Goal: Information Seeking & Learning: Check status

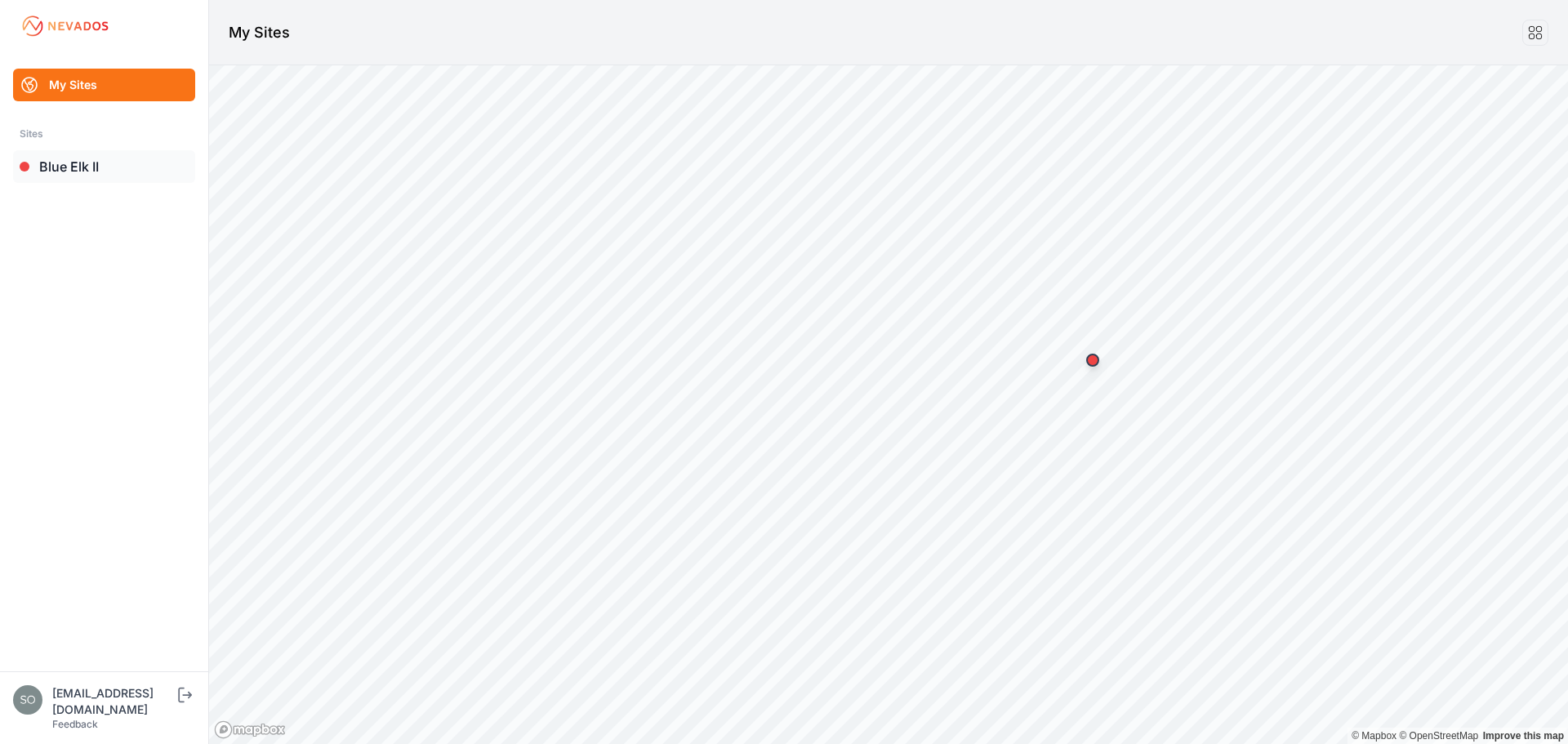
click at [98, 178] on link "Blue Elk II" at bounding box center [104, 166] width 182 height 33
click at [94, 157] on link "Blue Elk II" at bounding box center [104, 166] width 182 height 33
click at [124, 165] on link "Blue Elk II" at bounding box center [104, 166] width 182 height 33
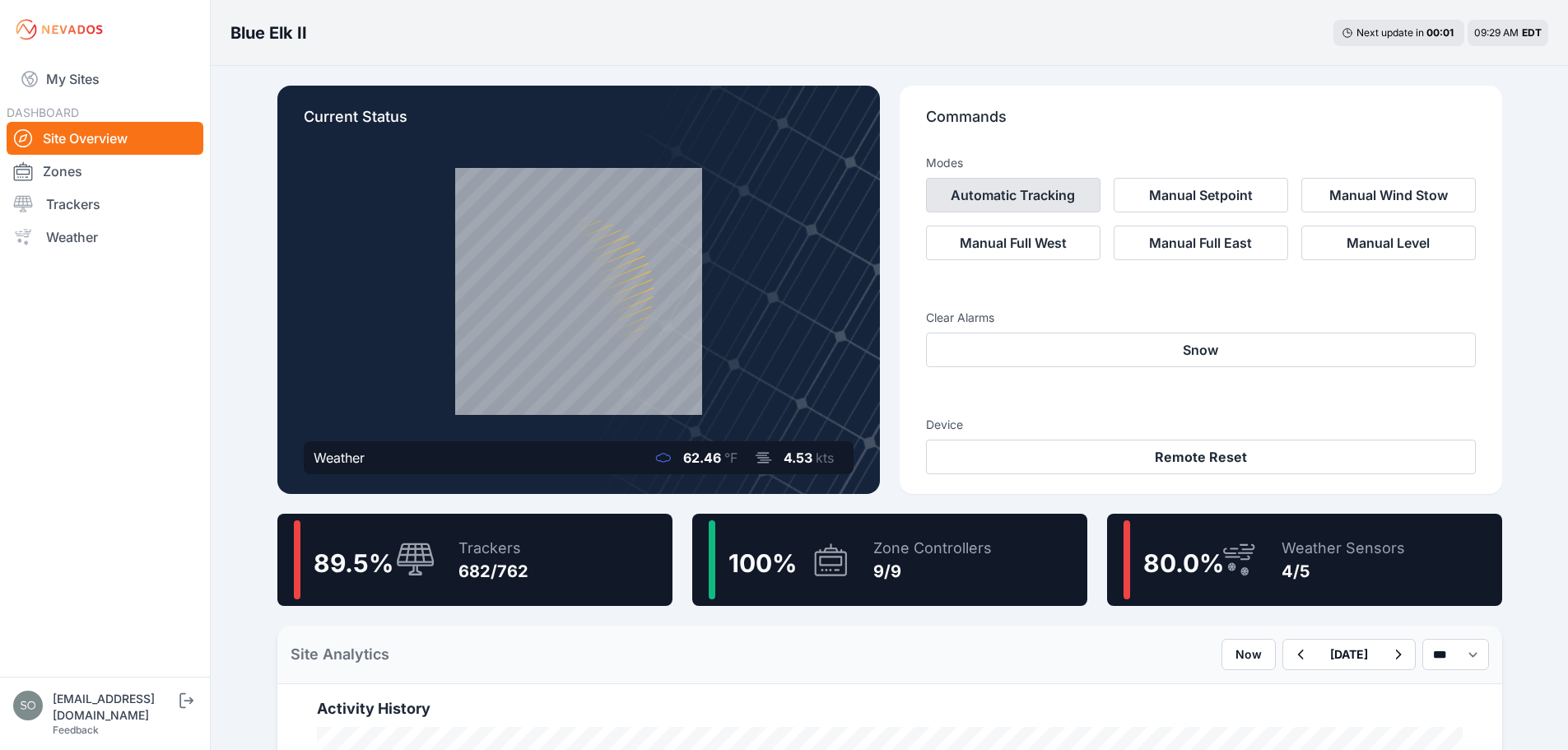
click at [1033, 200] on button "Automatic Tracking" at bounding box center [1013, 195] width 174 height 34
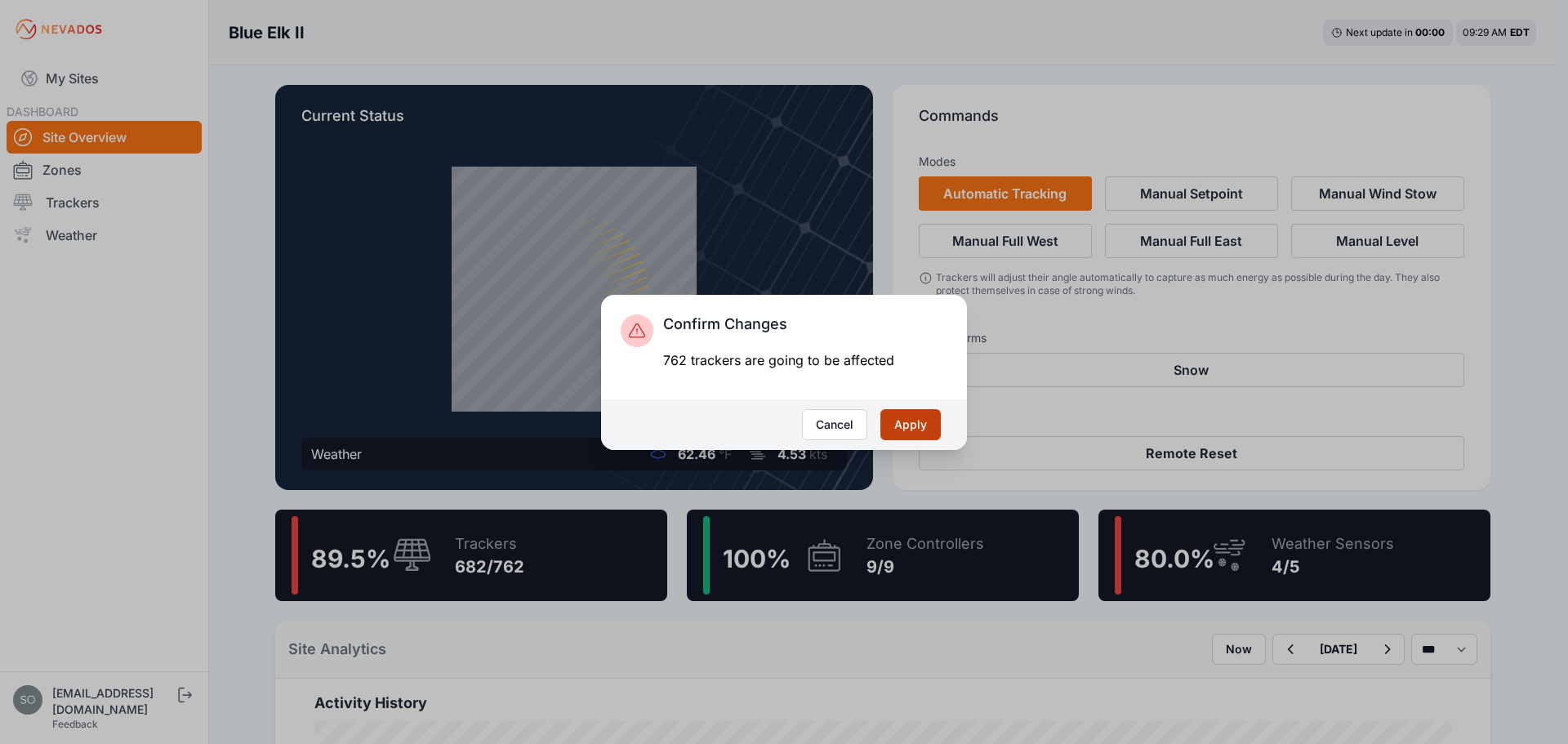
click at [905, 422] on button "Apply" at bounding box center [910, 425] width 61 height 31
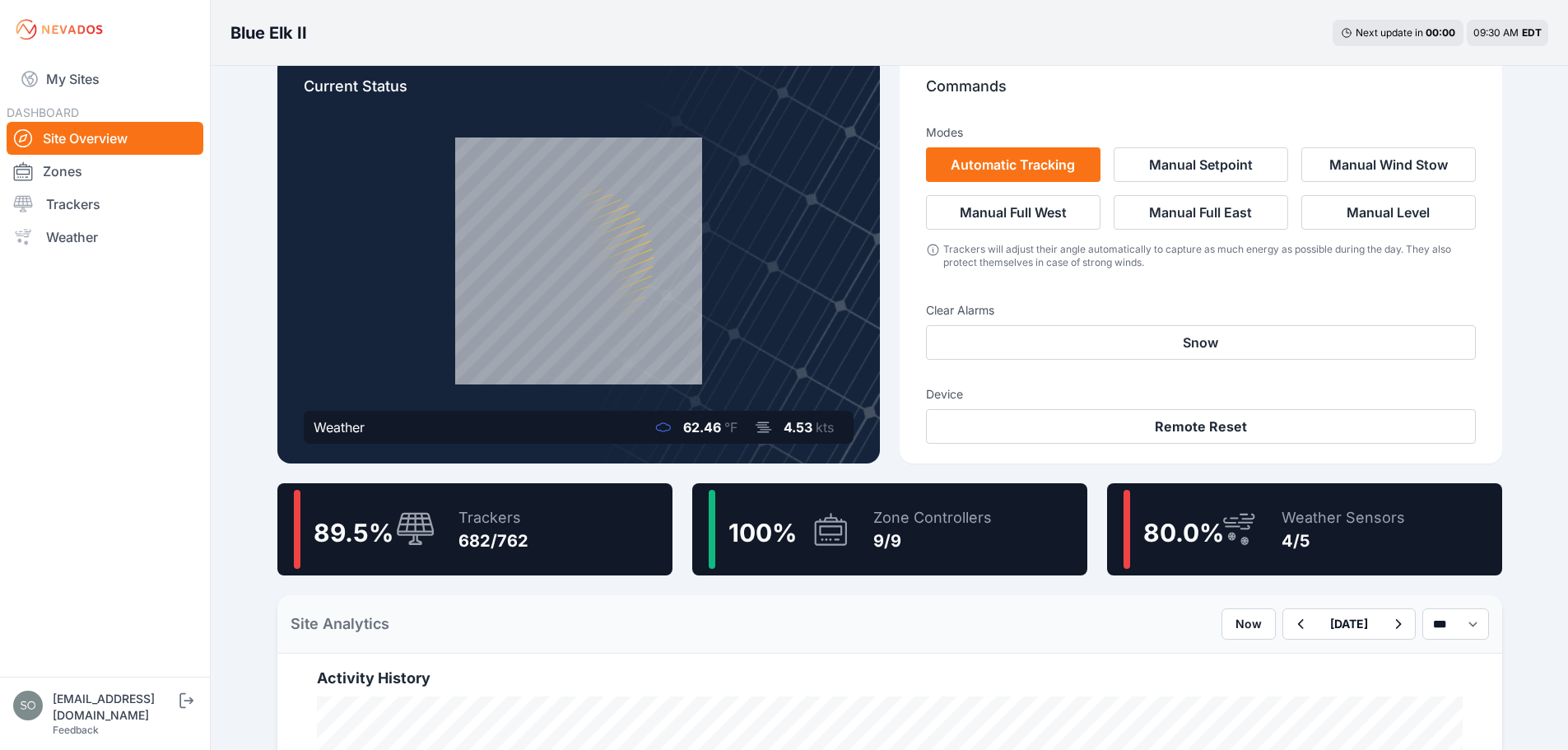
scroll to position [165, 0]
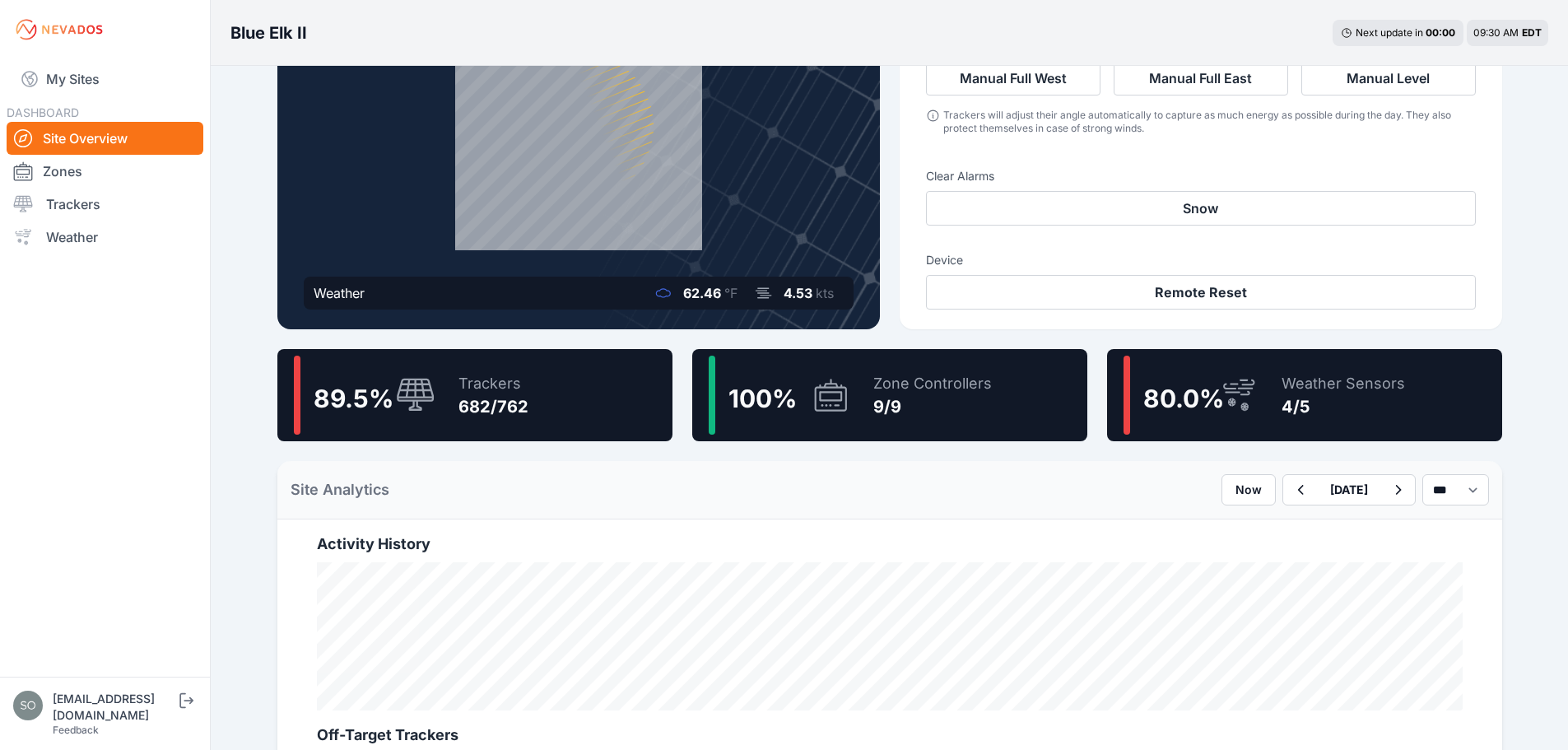
click at [231, 534] on div "Blue Elk II Next update in 00 : 00 09:30 AM EDT Current Status Weather 62.46 °F…" at bounding box center [784, 754] width 1568 height 1837
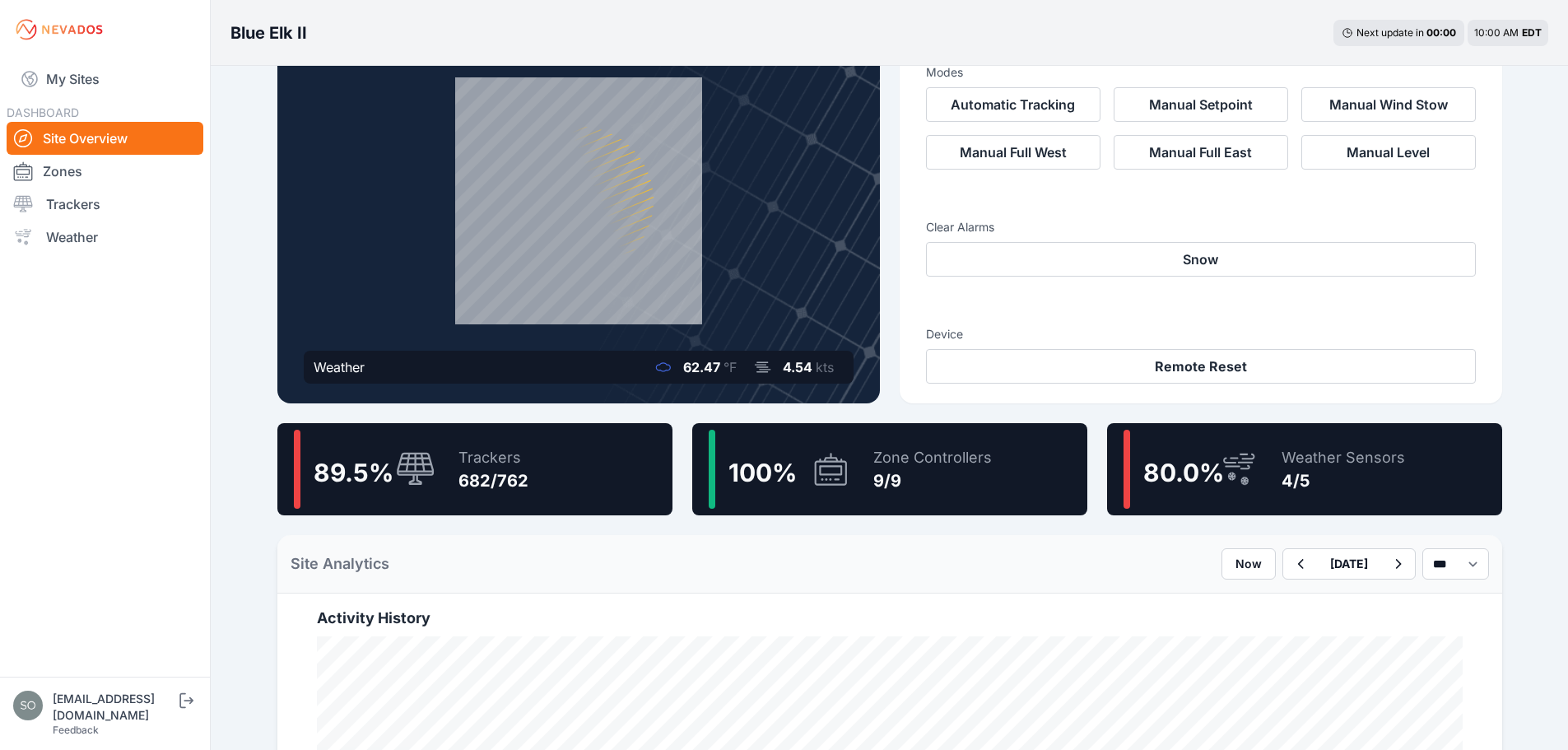
scroll to position [109, 0]
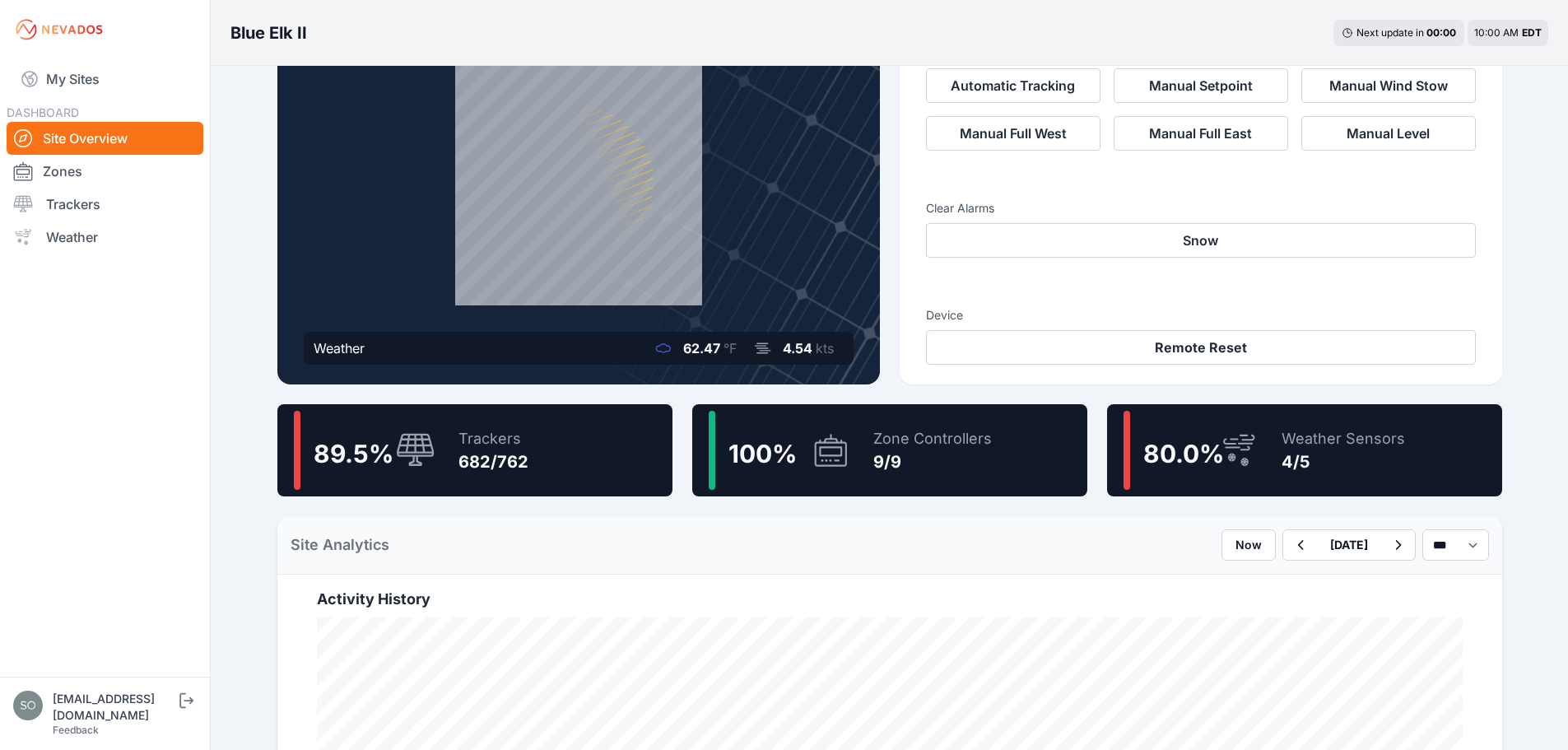
click at [1248, 460] on icon at bounding box center [1238, 450] width 40 height 38
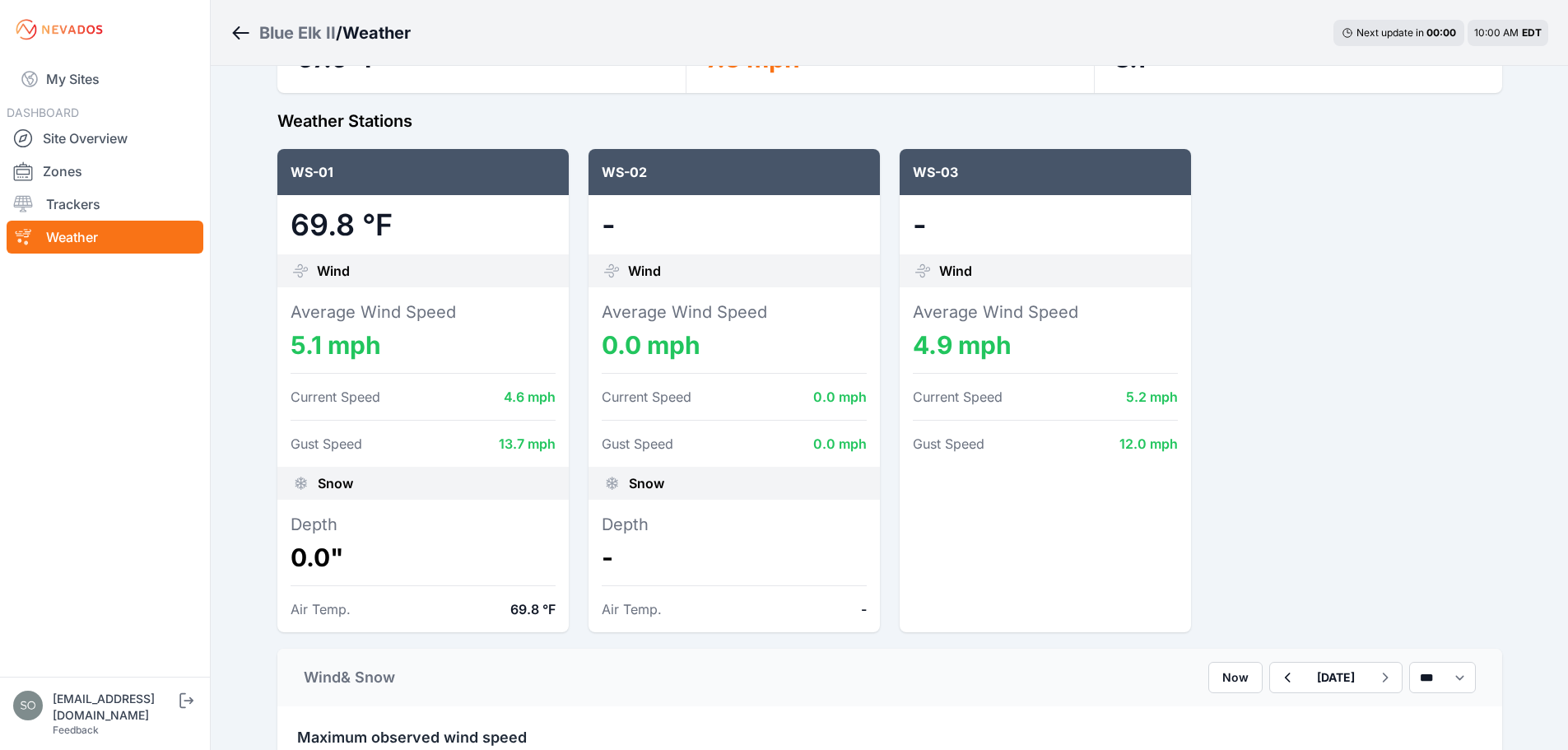
scroll to position [193, 0]
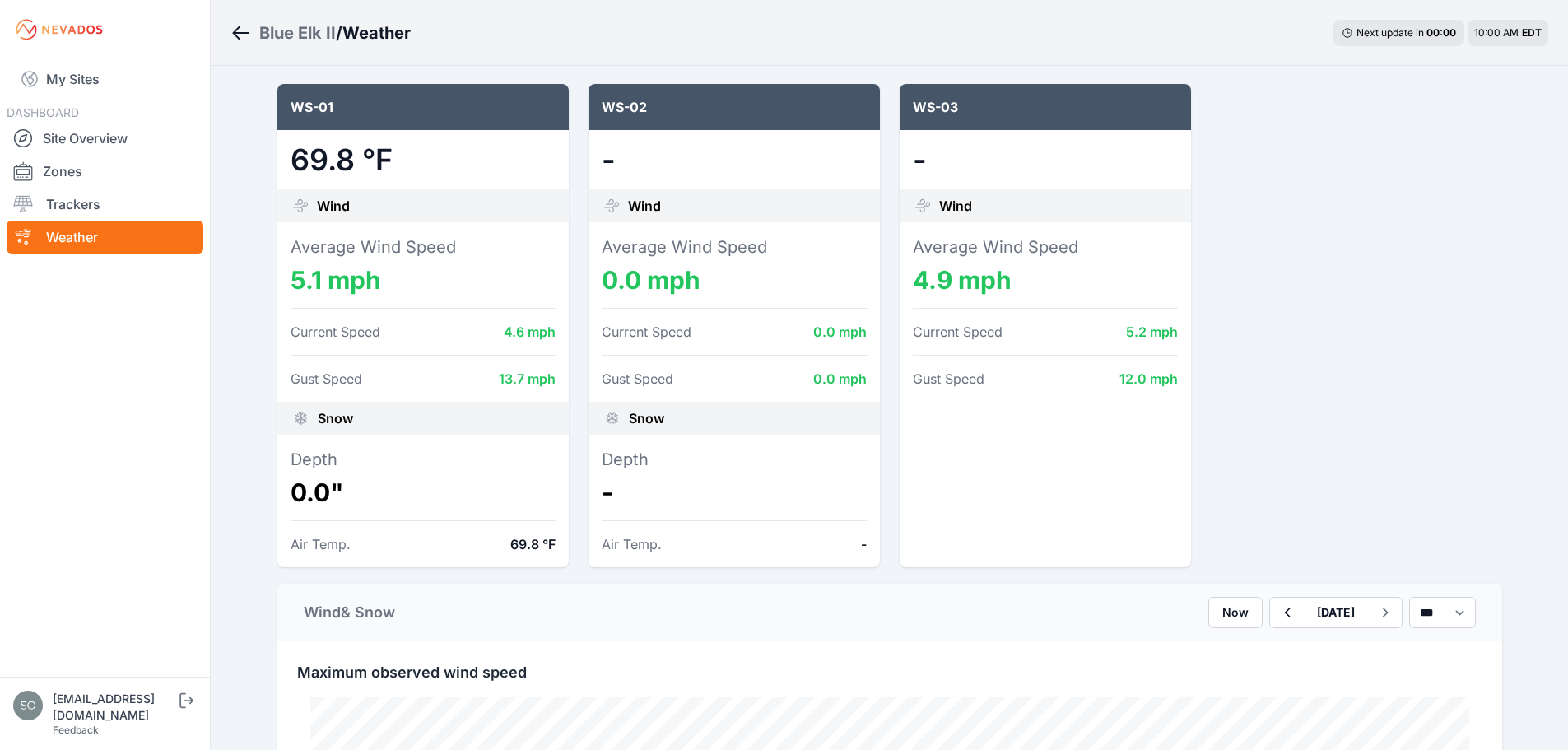
click at [585, 485] on div "WS-01 69.8 °F Wind Average Wind Speed 5.1 mph Current Speed 4.6 mph Gust Speed …" at bounding box center [890, 325] width 1225 height 483
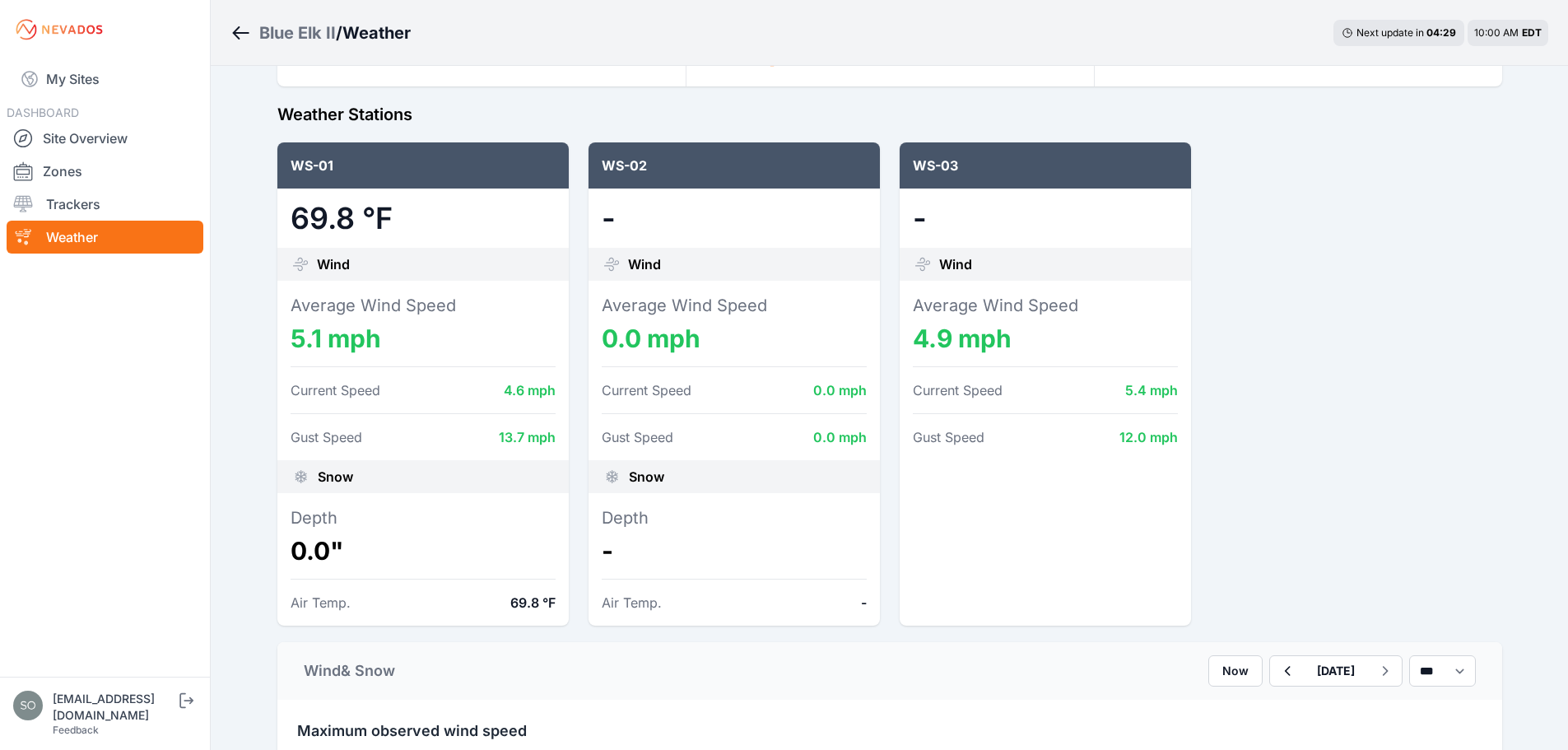
scroll to position [137, 0]
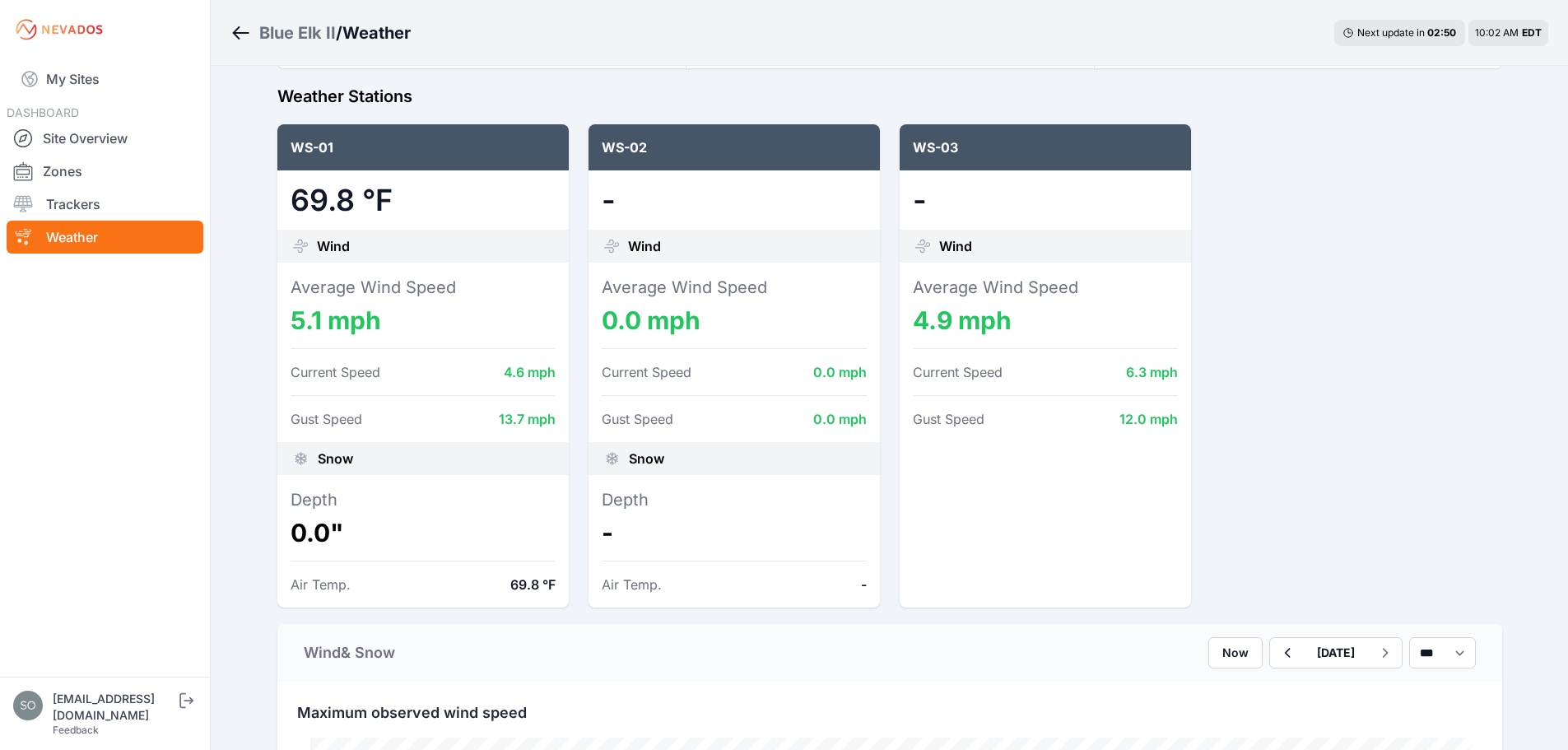
scroll to position [165, 0]
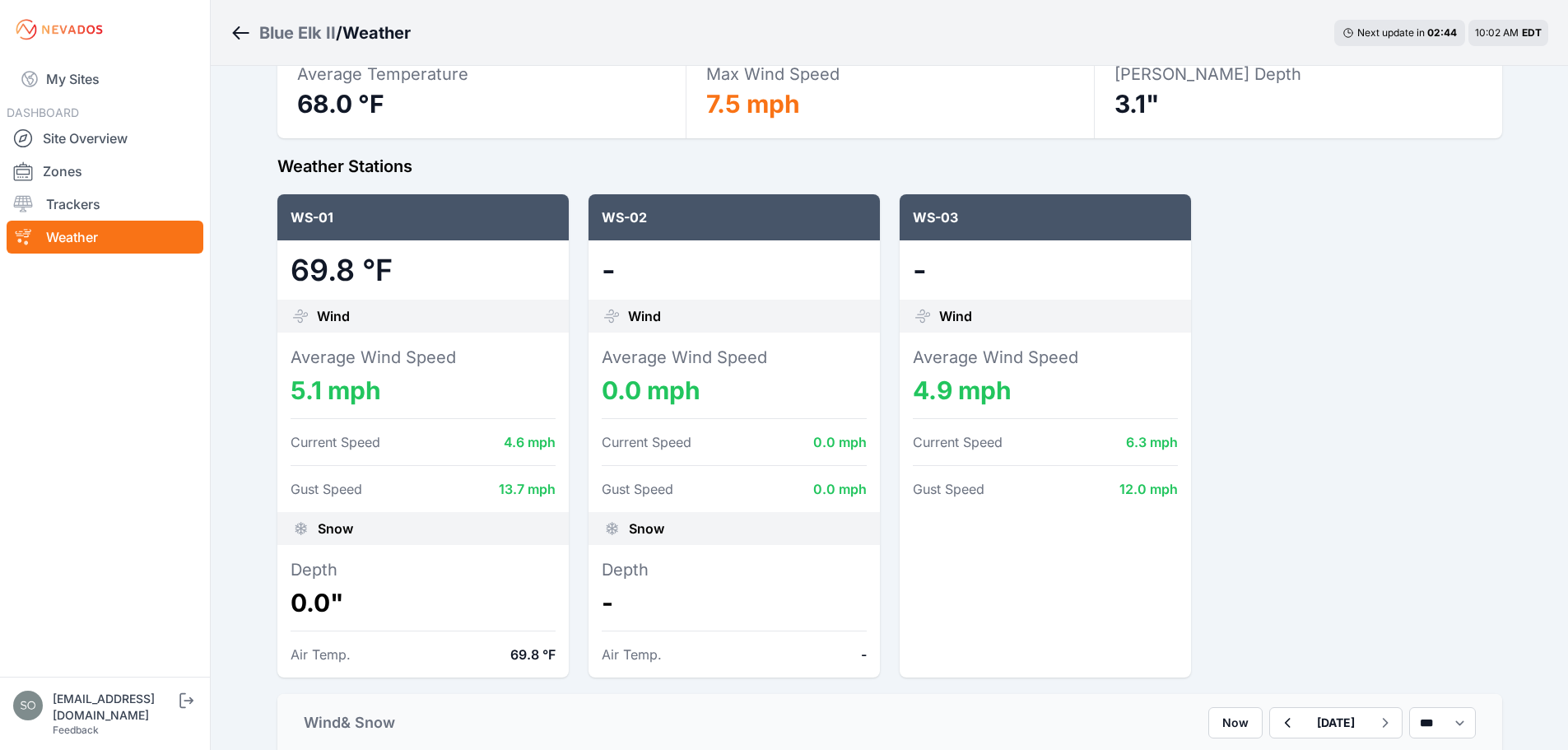
scroll to position [137, 0]
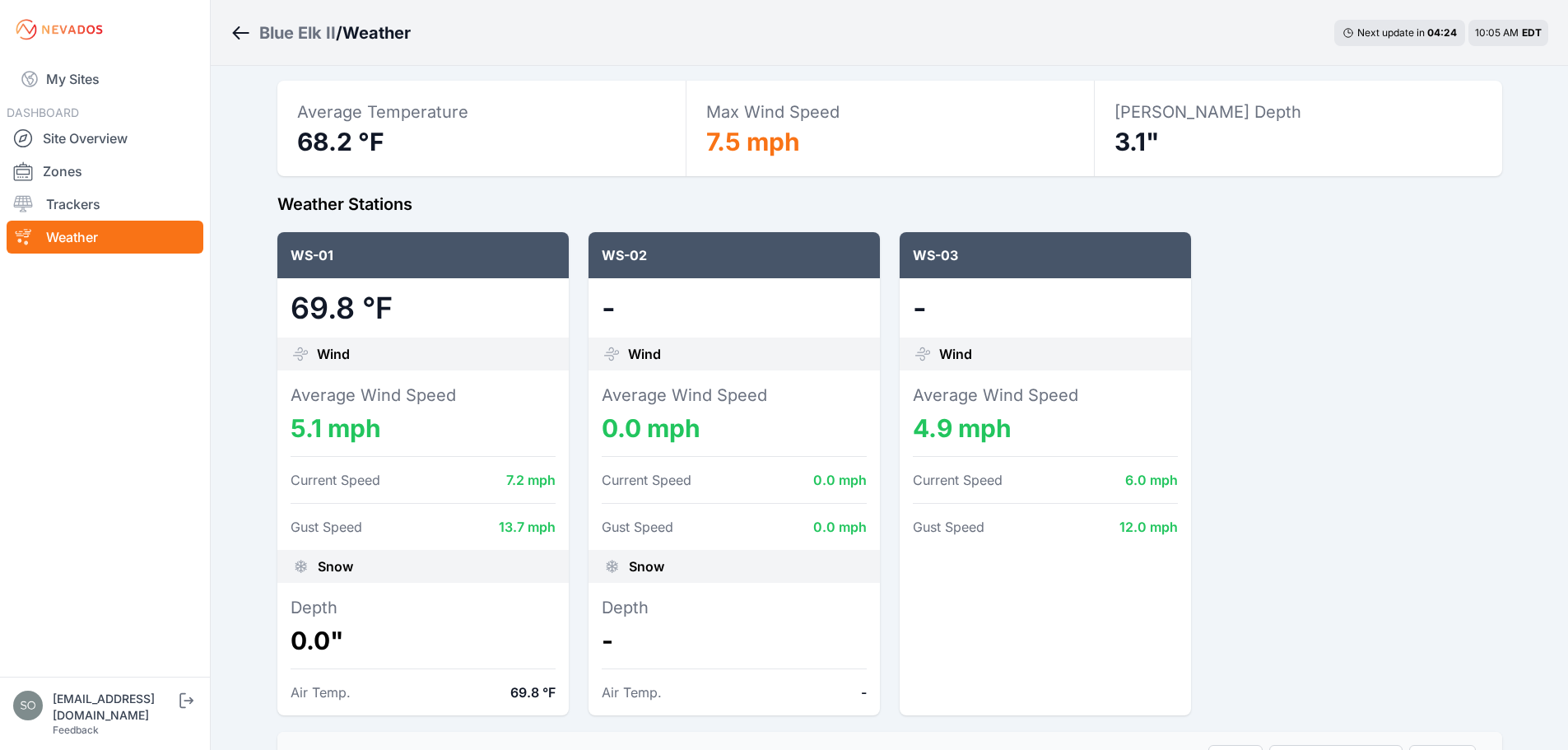
scroll to position [56, 0]
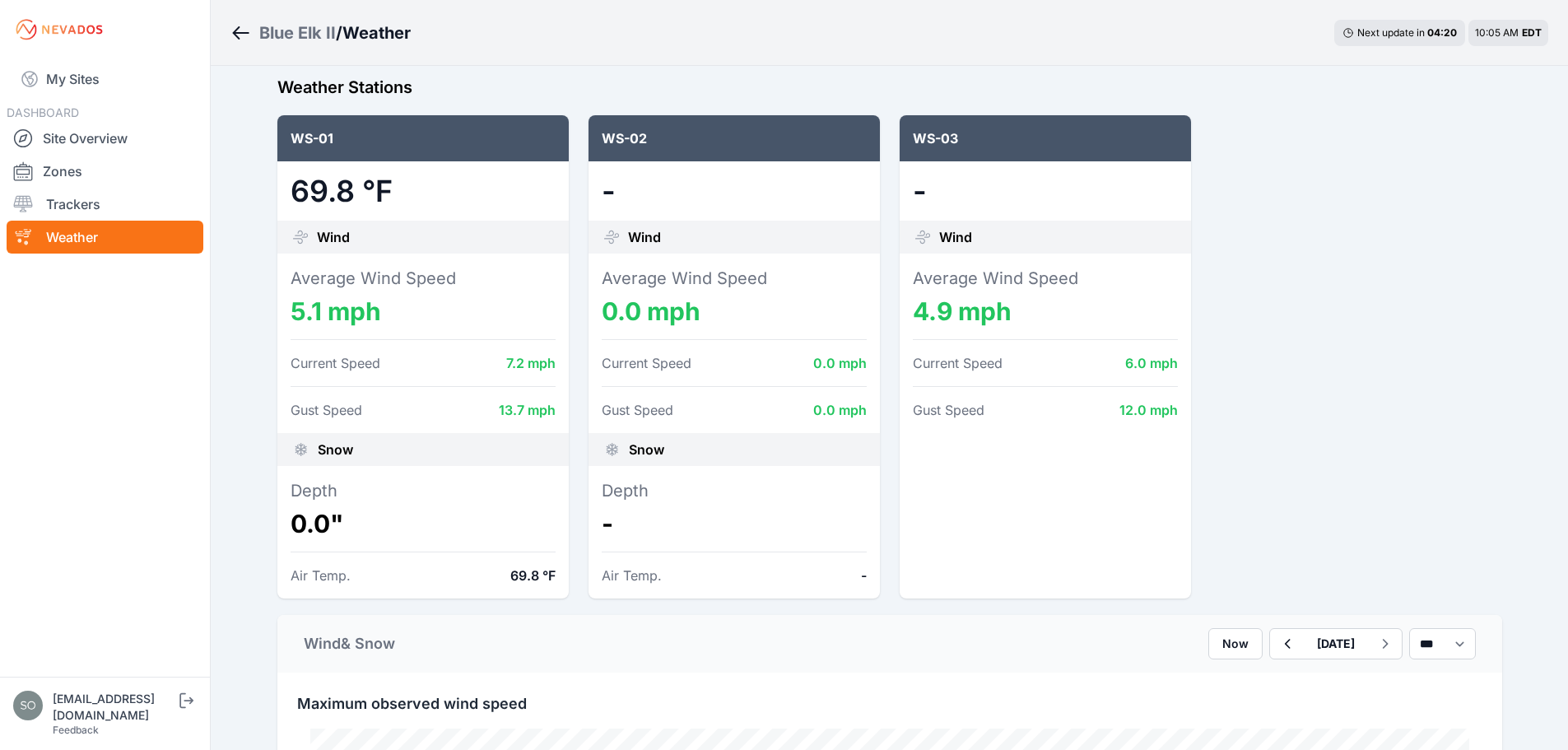
scroll to position [165, 0]
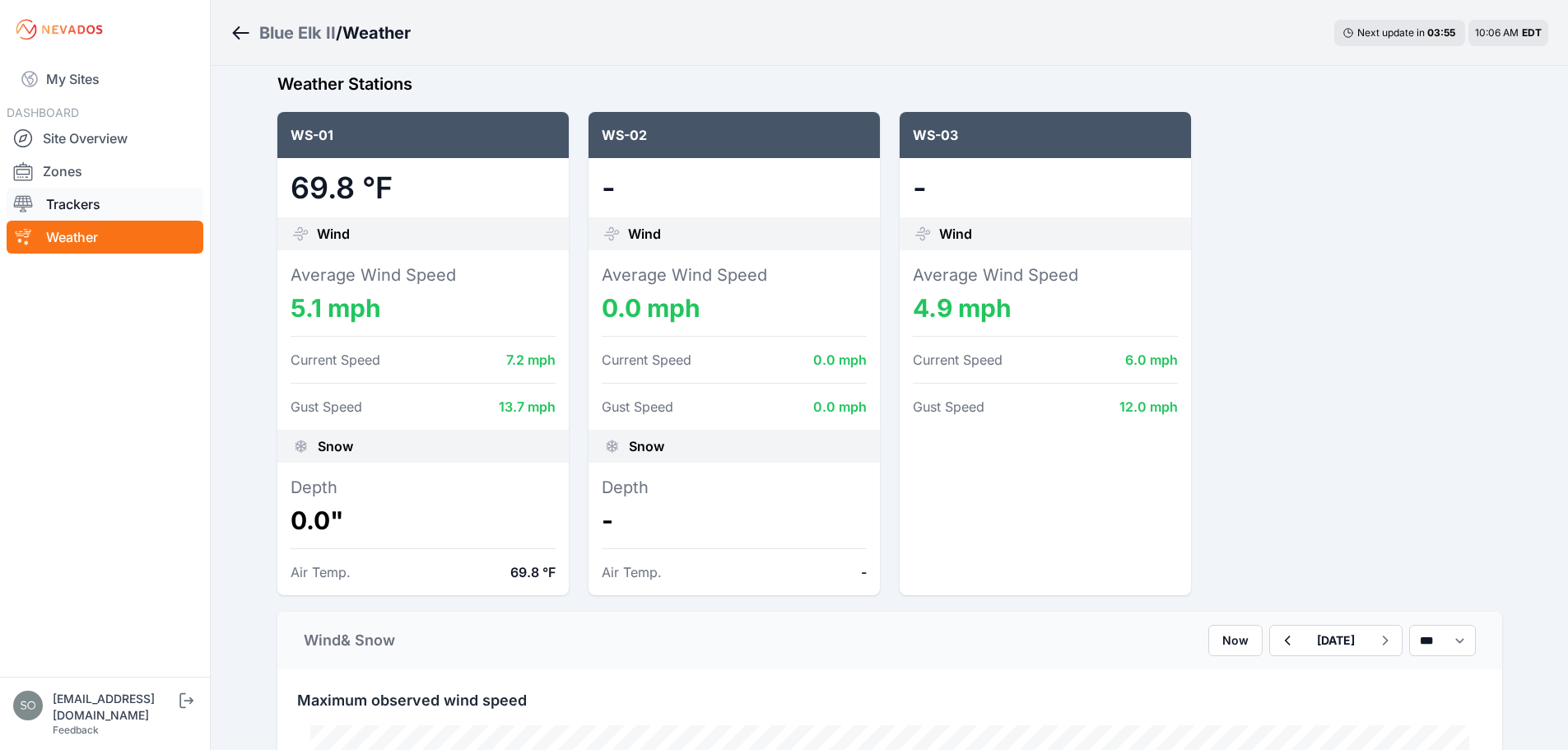
click at [103, 205] on link "Trackers" at bounding box center [105, 204] width 196 height 33
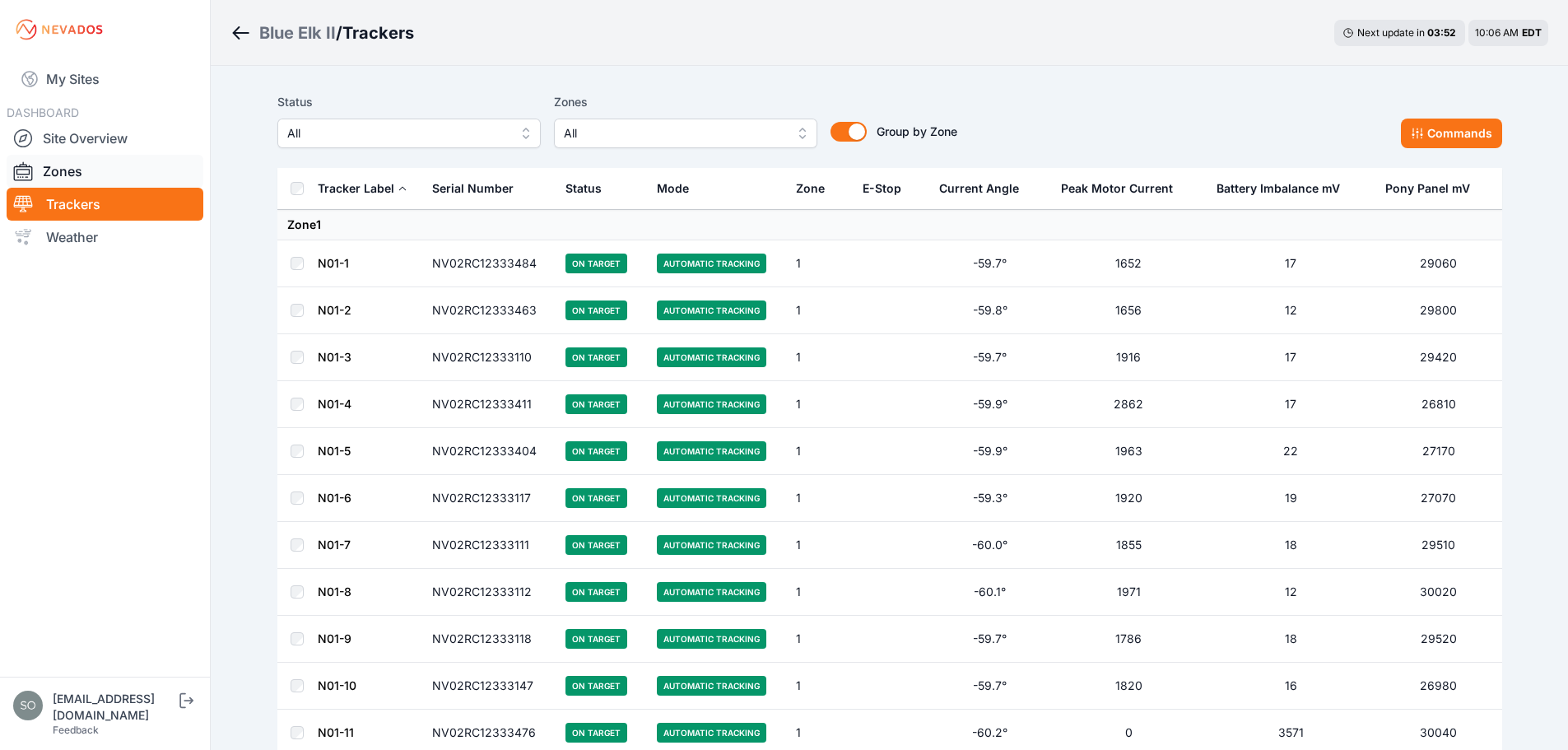
click at [87, 172] on link "Zones" at bounding box center [105, 172] width 196 height 33
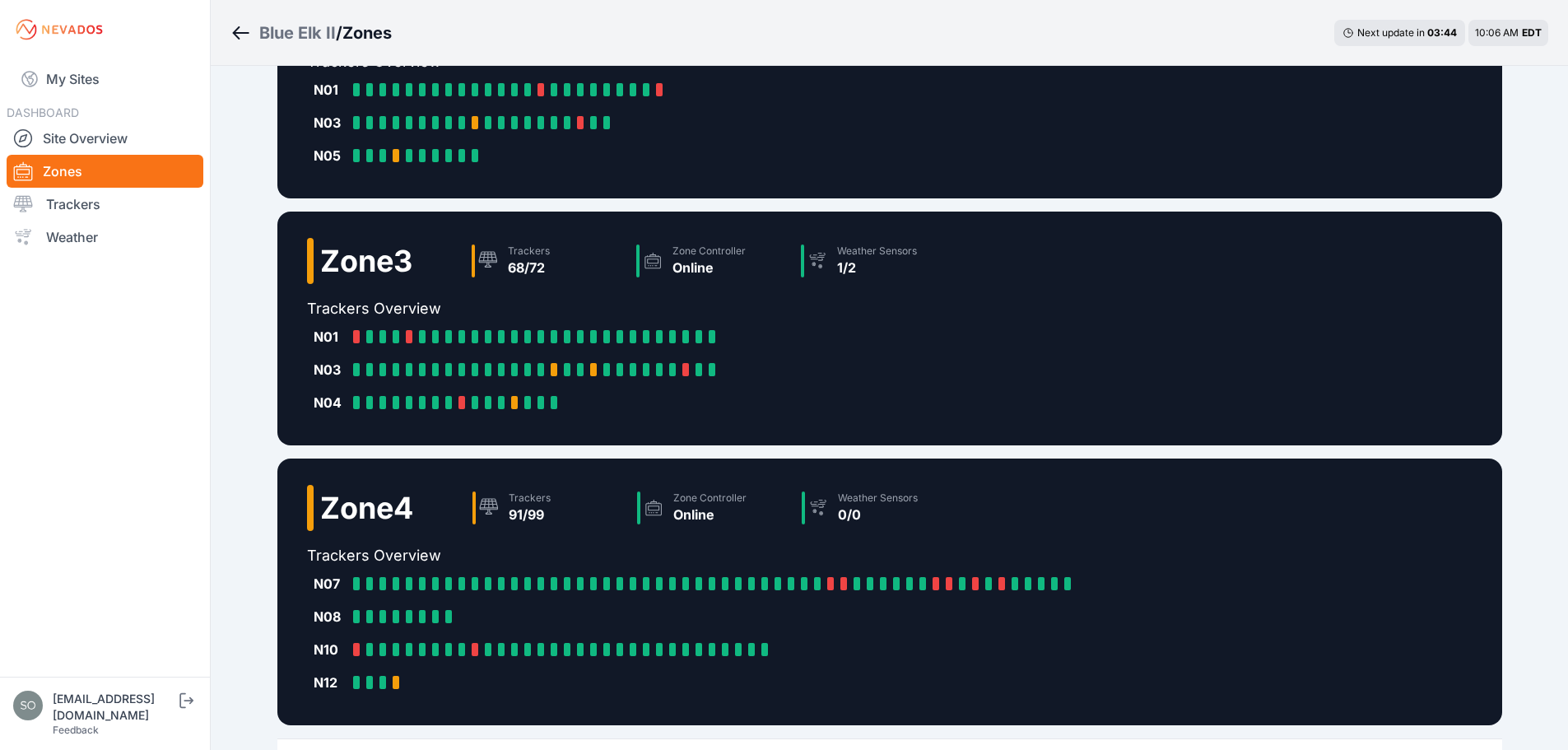
scroll to position [595, 0]
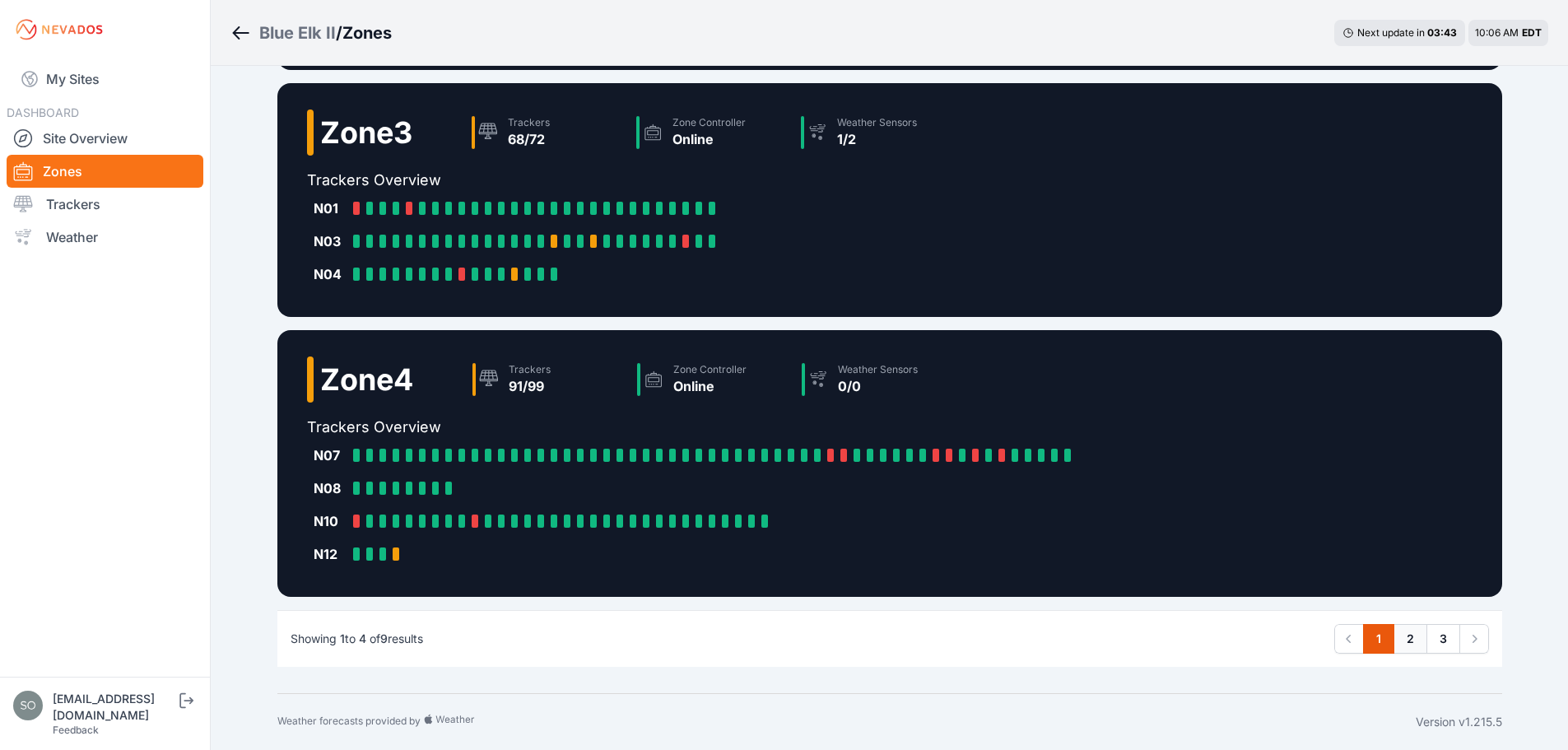
click at [1414, 643] on link "2" at bounding box center [1410, 639] width 33 height 30
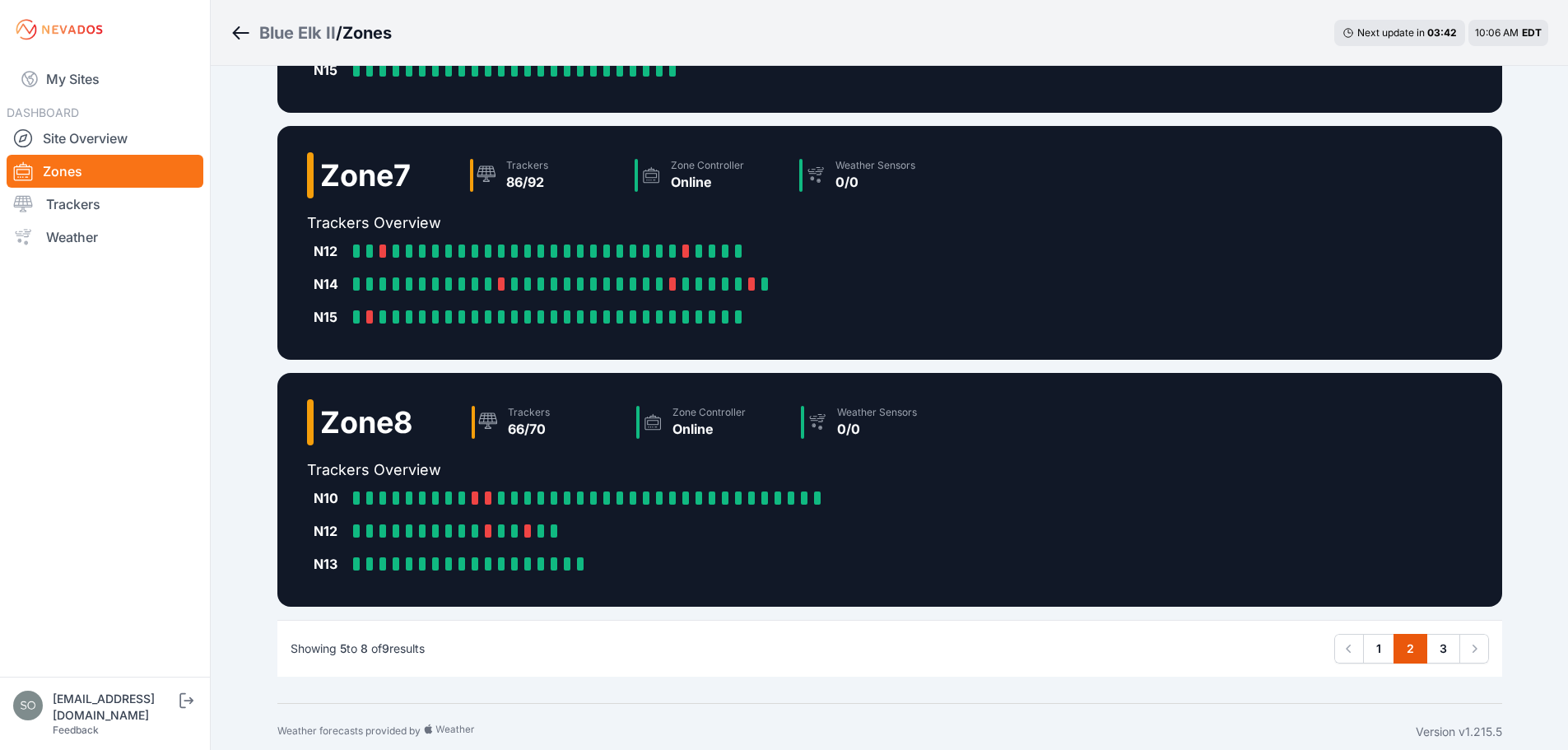
scroll to position [529, 0]
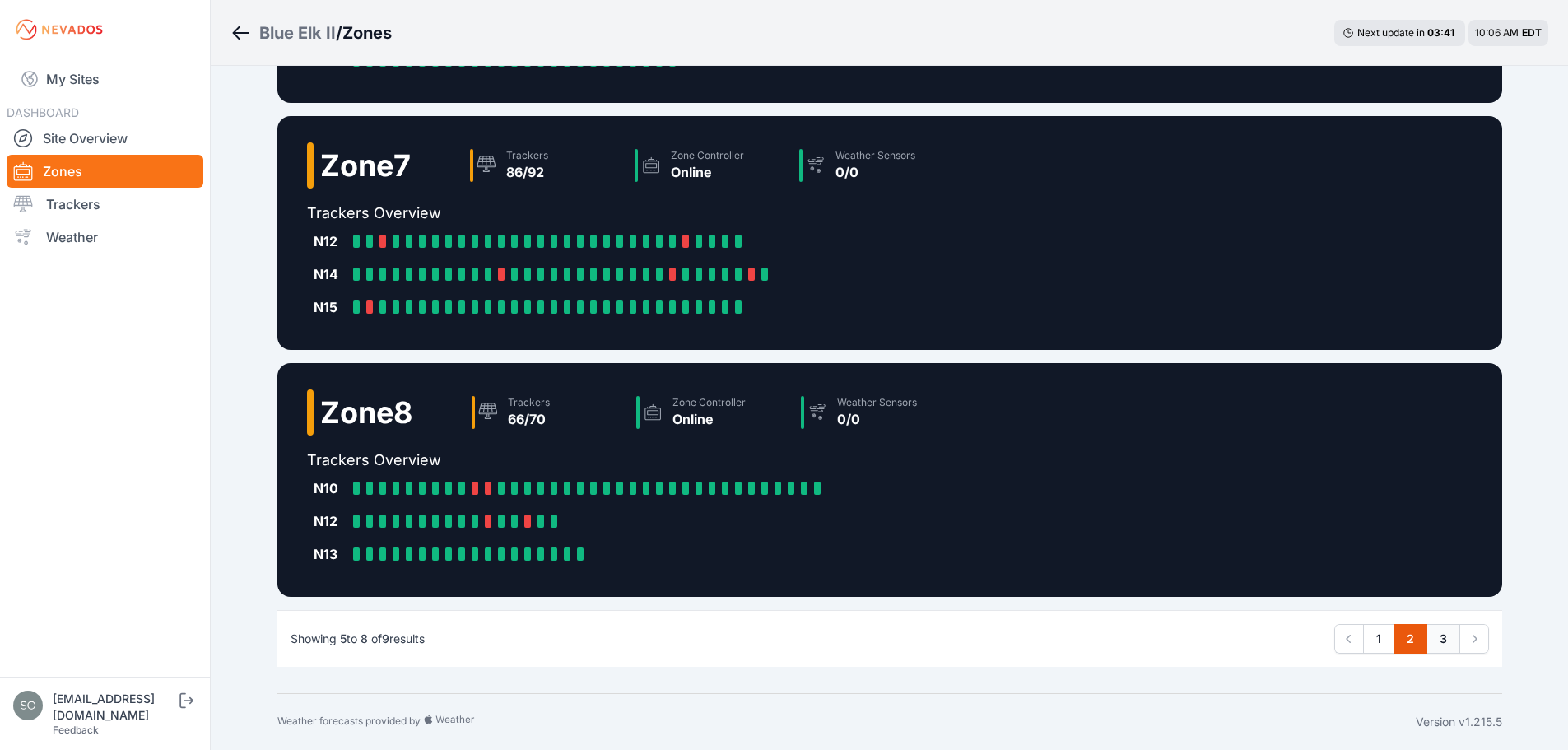
click at [1435, 636] on link "3" at bounding box center [1443, 639] width 33 height 30
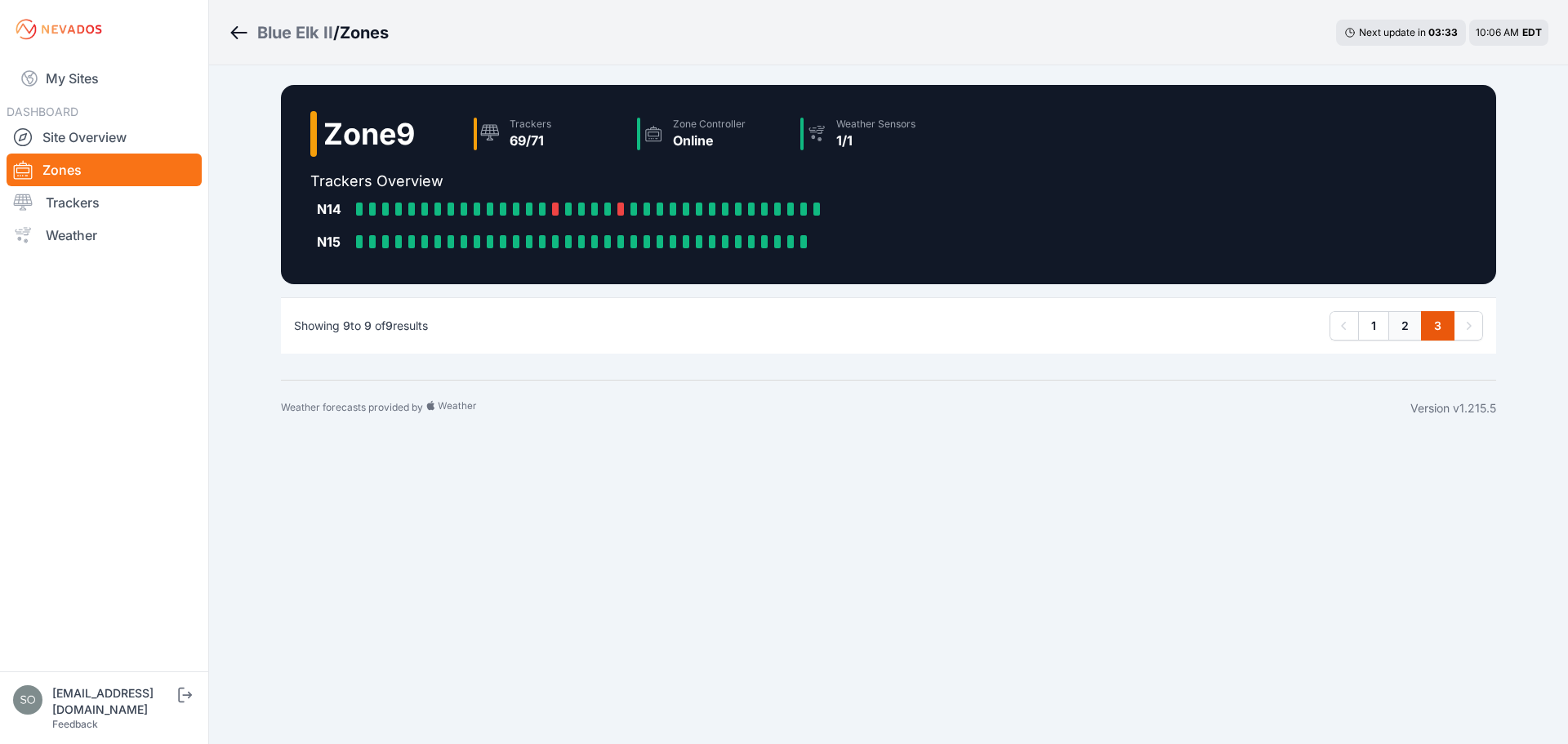
click at [1411, 326] on link "2" at bounding box center [1405, 326] width 33 height 29
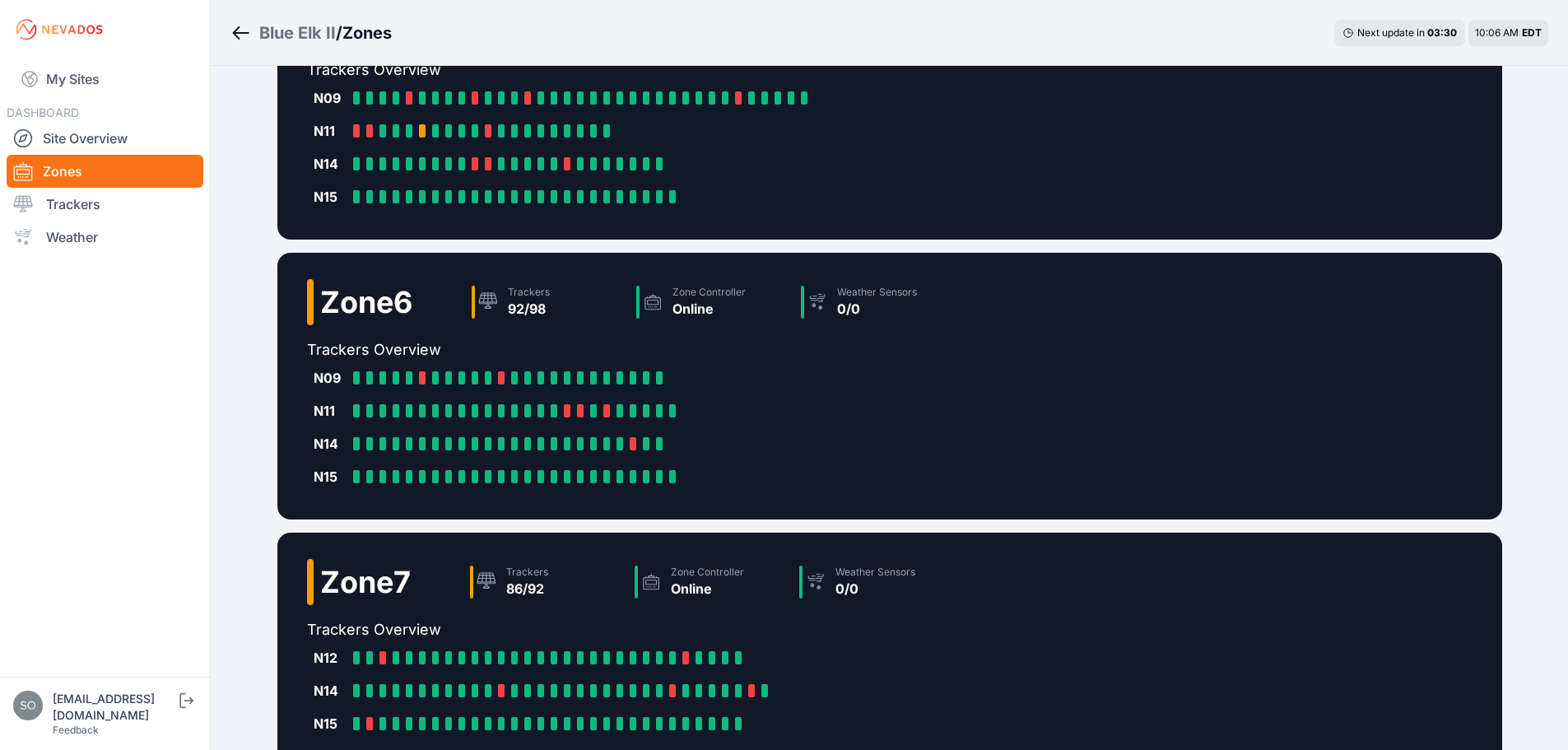
scroll to position [529, 0]
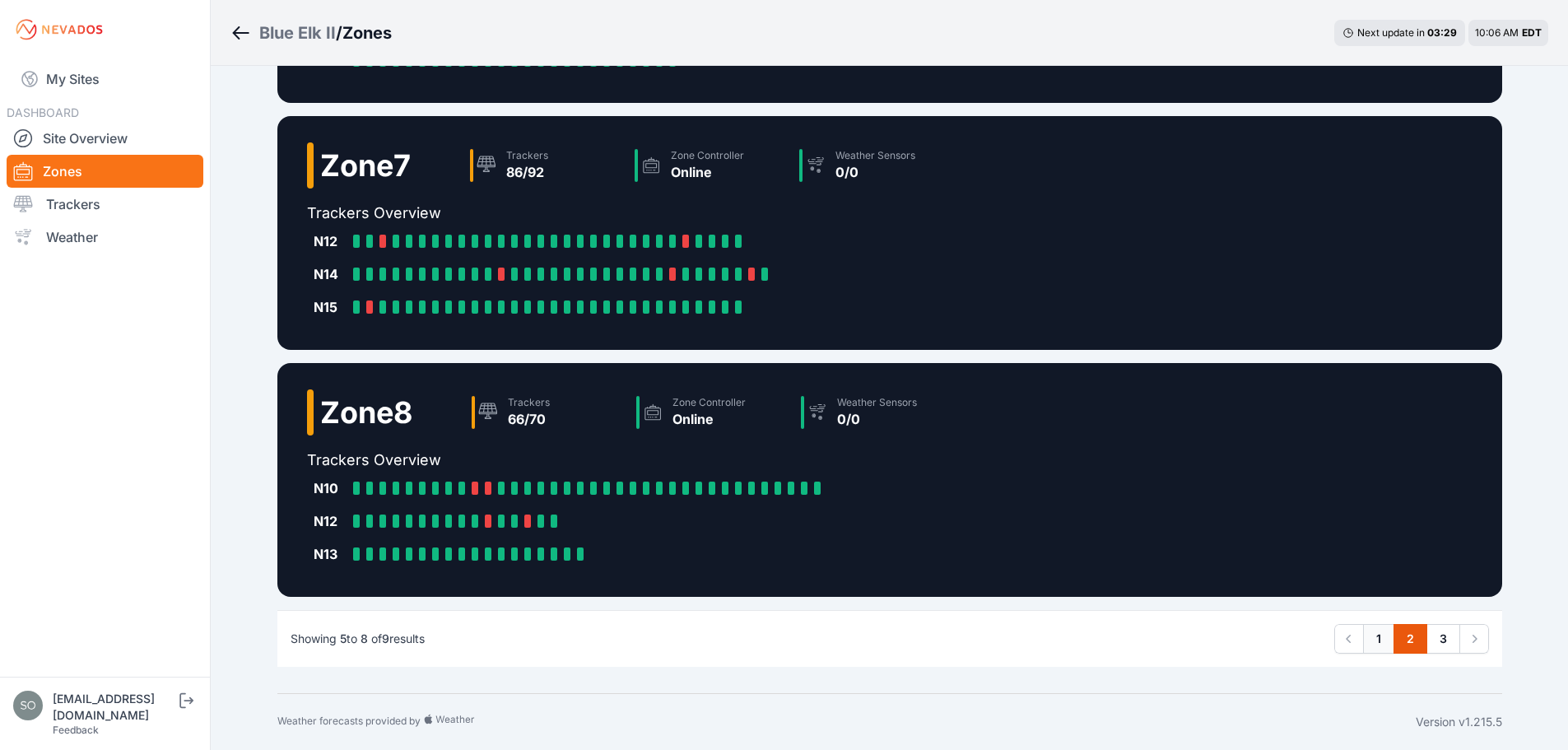
click at [1372, 645] on link "1" at bounding box center [1379, 639] width 32 height 30
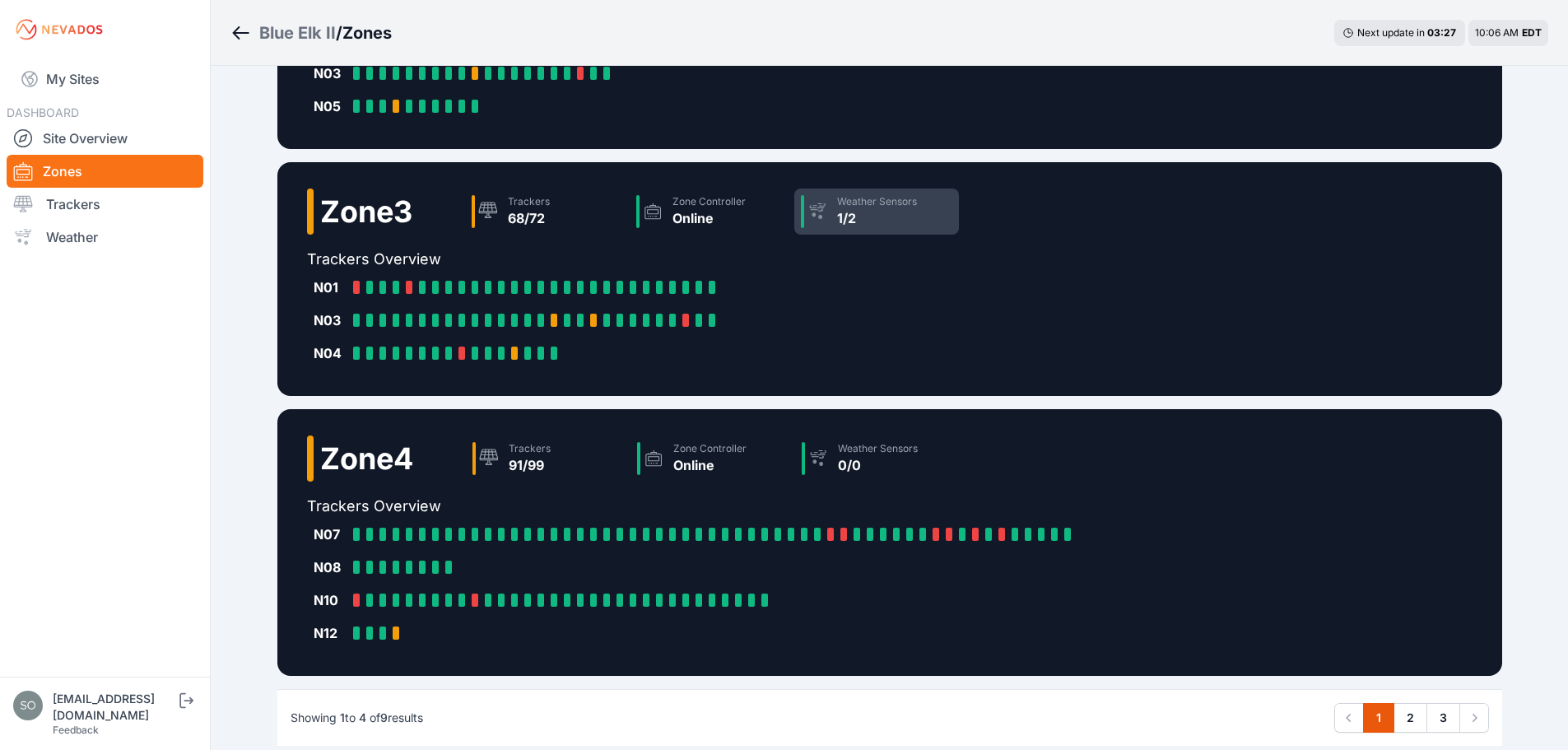
scroll to position [513, 0]
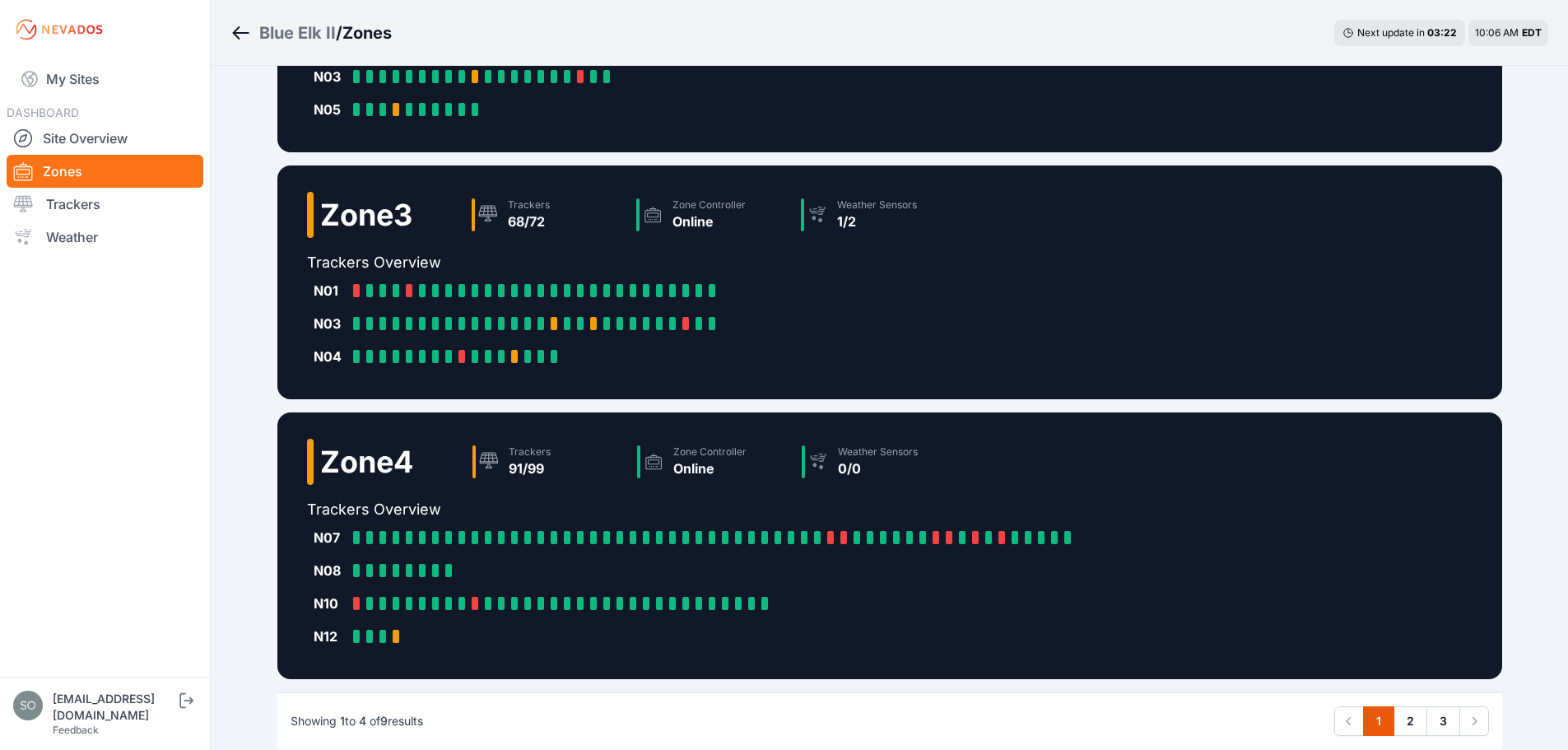
click at [221, 320] on div "Blue Elk II / Zones Next update in 03 : 22 10:06 AM EDT Zone 1 Trackers 95/102 …" at bounding box center [784, 159] width 1568 height 1345
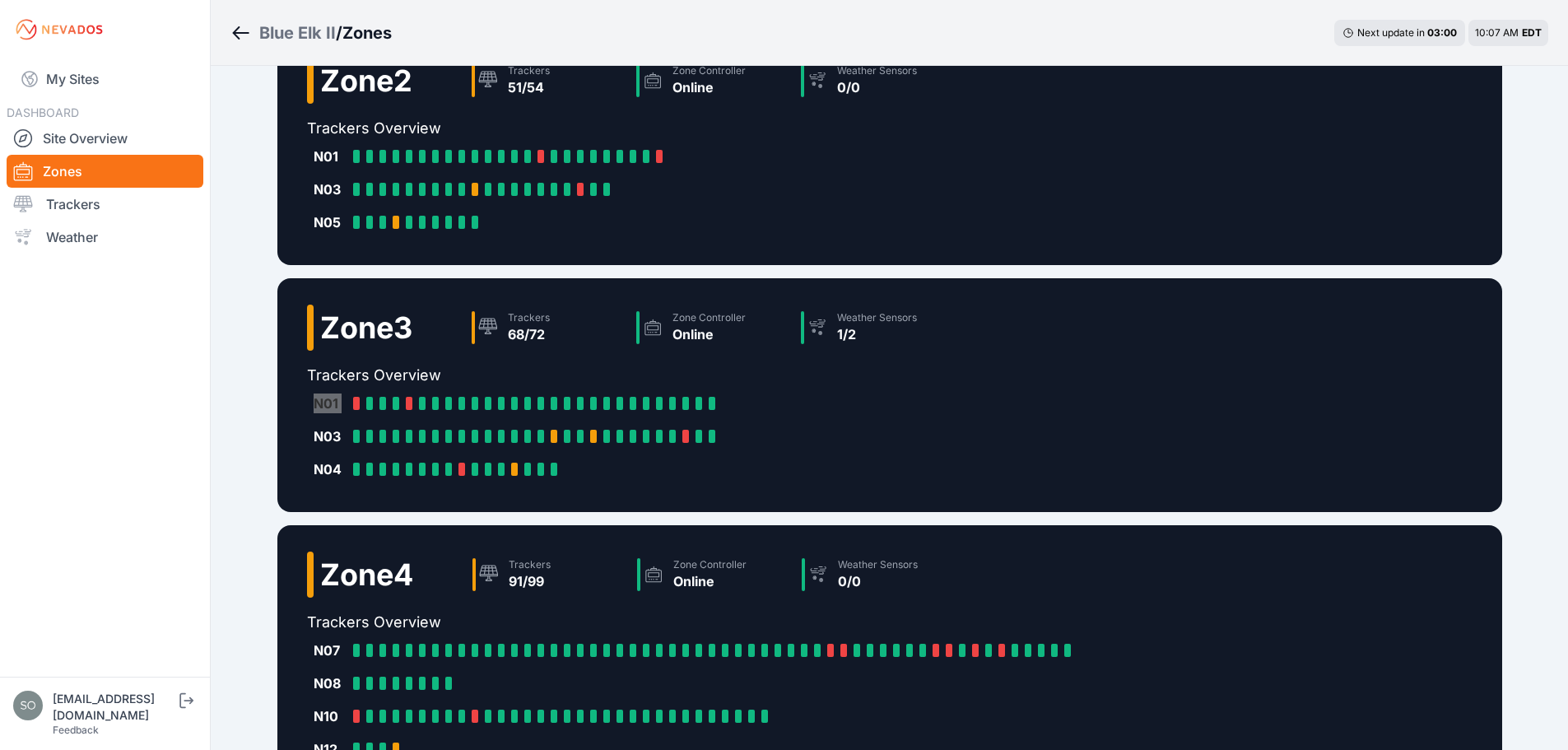
scroll to position [375, 0]
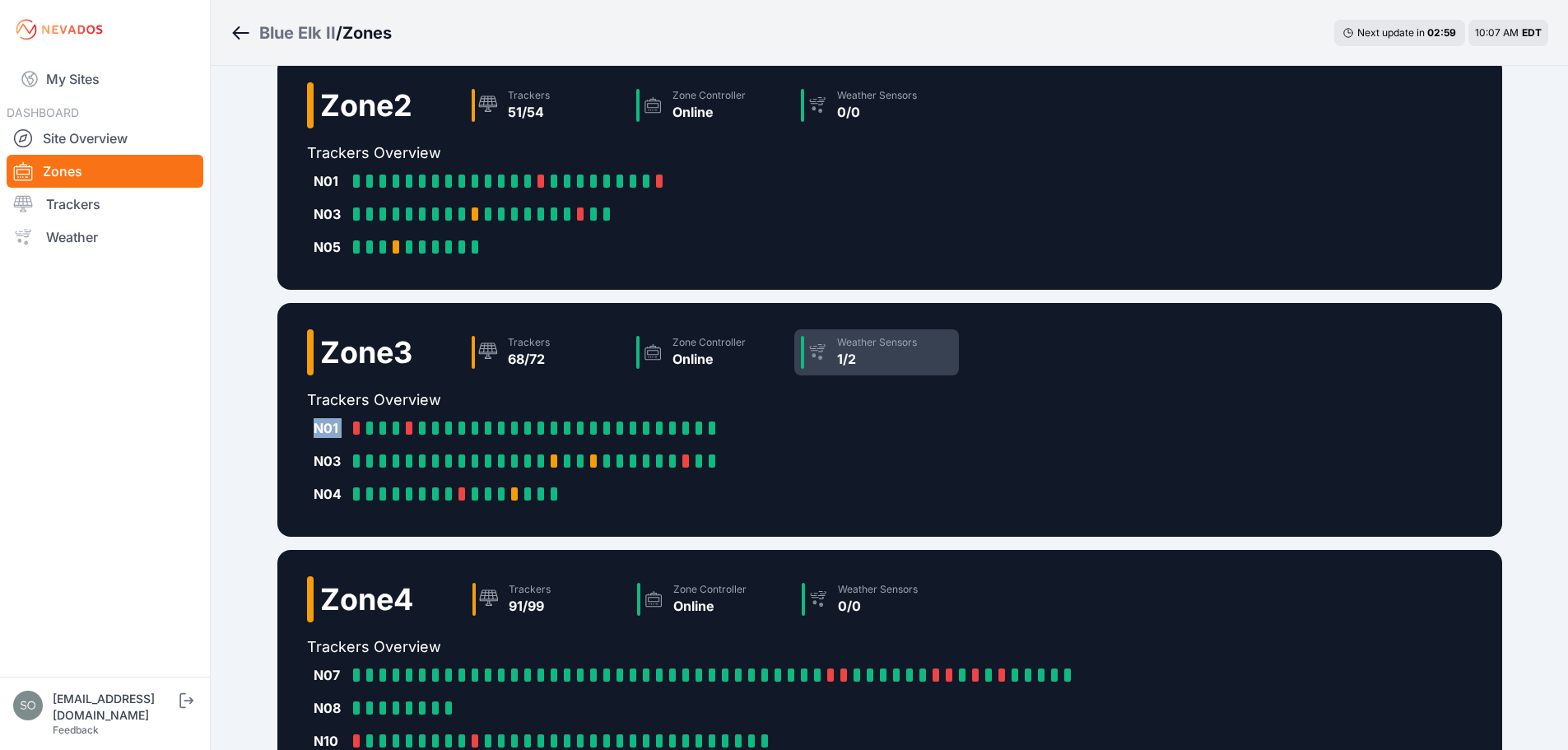
click at [870, 350] on div "1/2" at bounding box center [877, 359] width 80 height 19
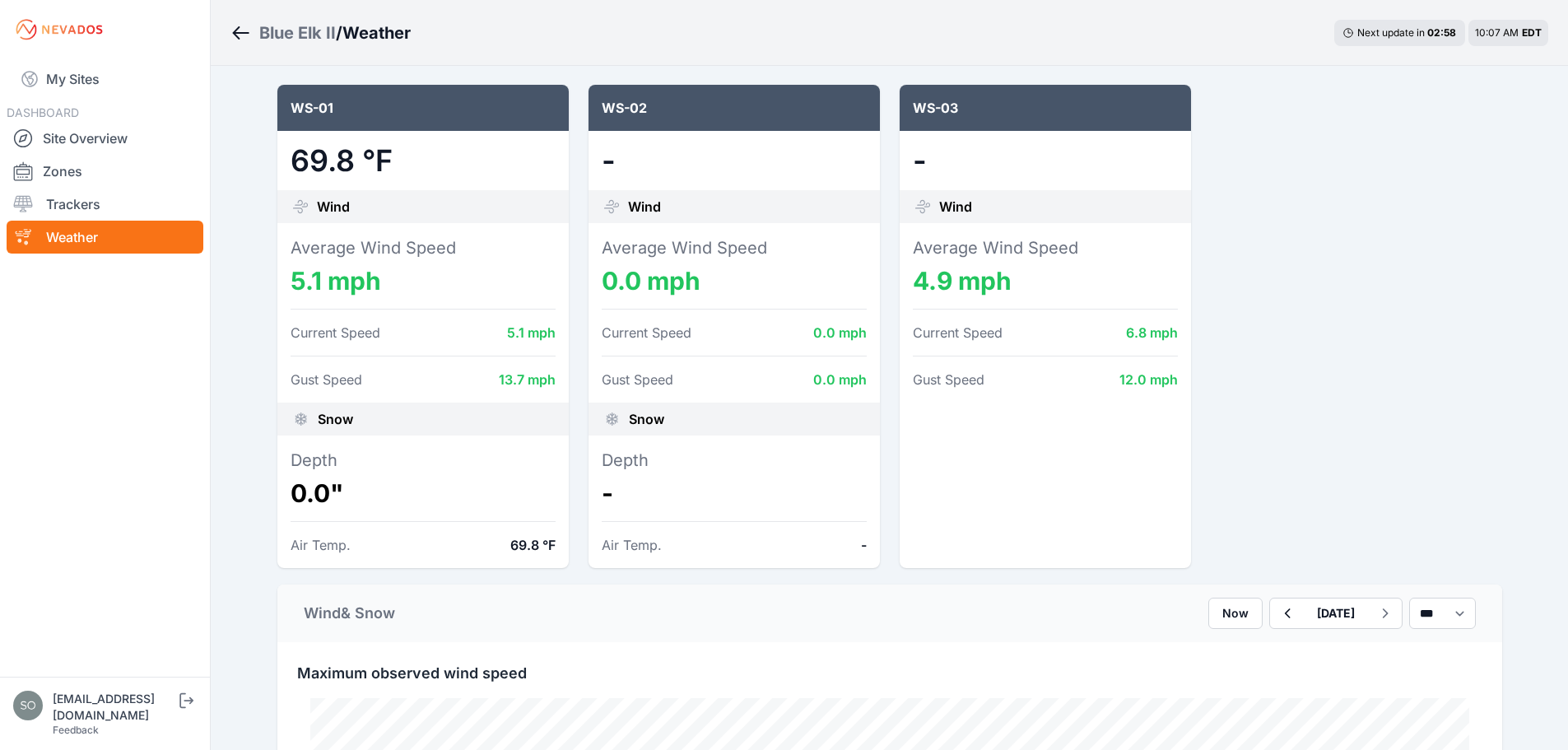
scroll to position [193, 0]
drag, startPoint x: 603, startPoint y: 156, endPoint x: 616, endPoint y: 159, distance: 13.3
click at [616, 159] on dd "-" at bounding box center [734, 160] width 265 height 33
click at [651, 159] on dd "-" at bounding box center [734, 160] width 265 height 33
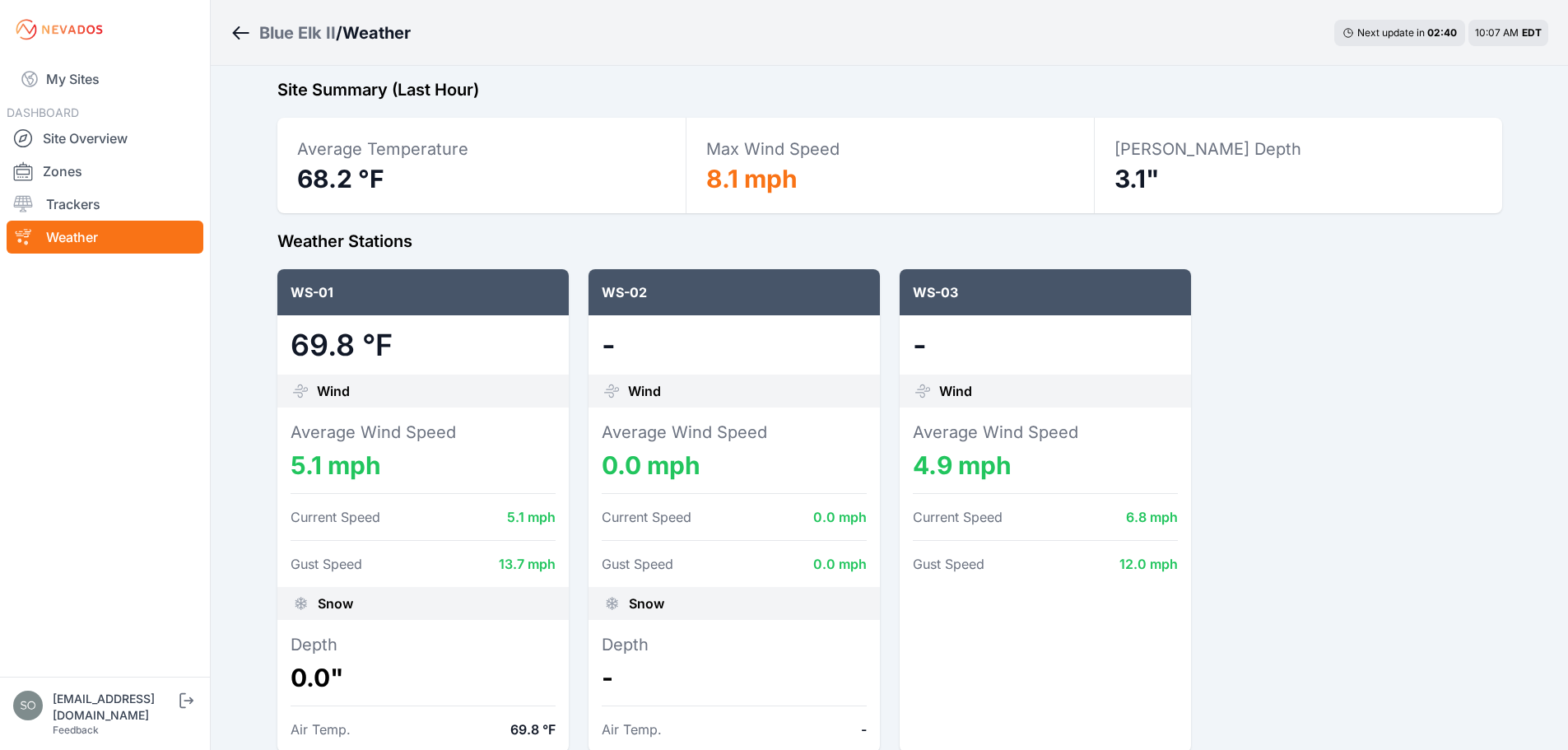
scroll to position [0, 0]
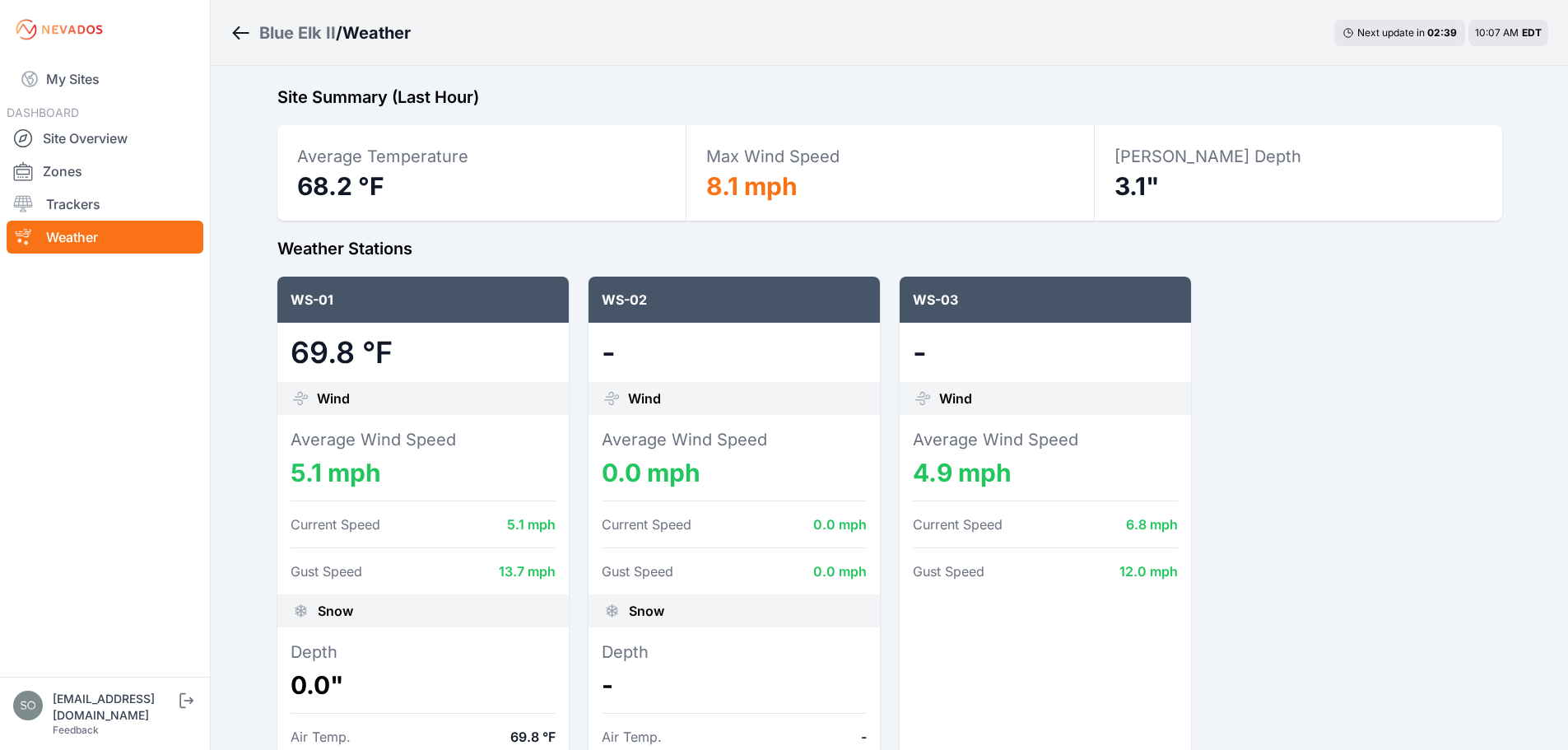
click at [629, 297] on div "WS-02" at bounding box center [734, 299] width 291 height 46
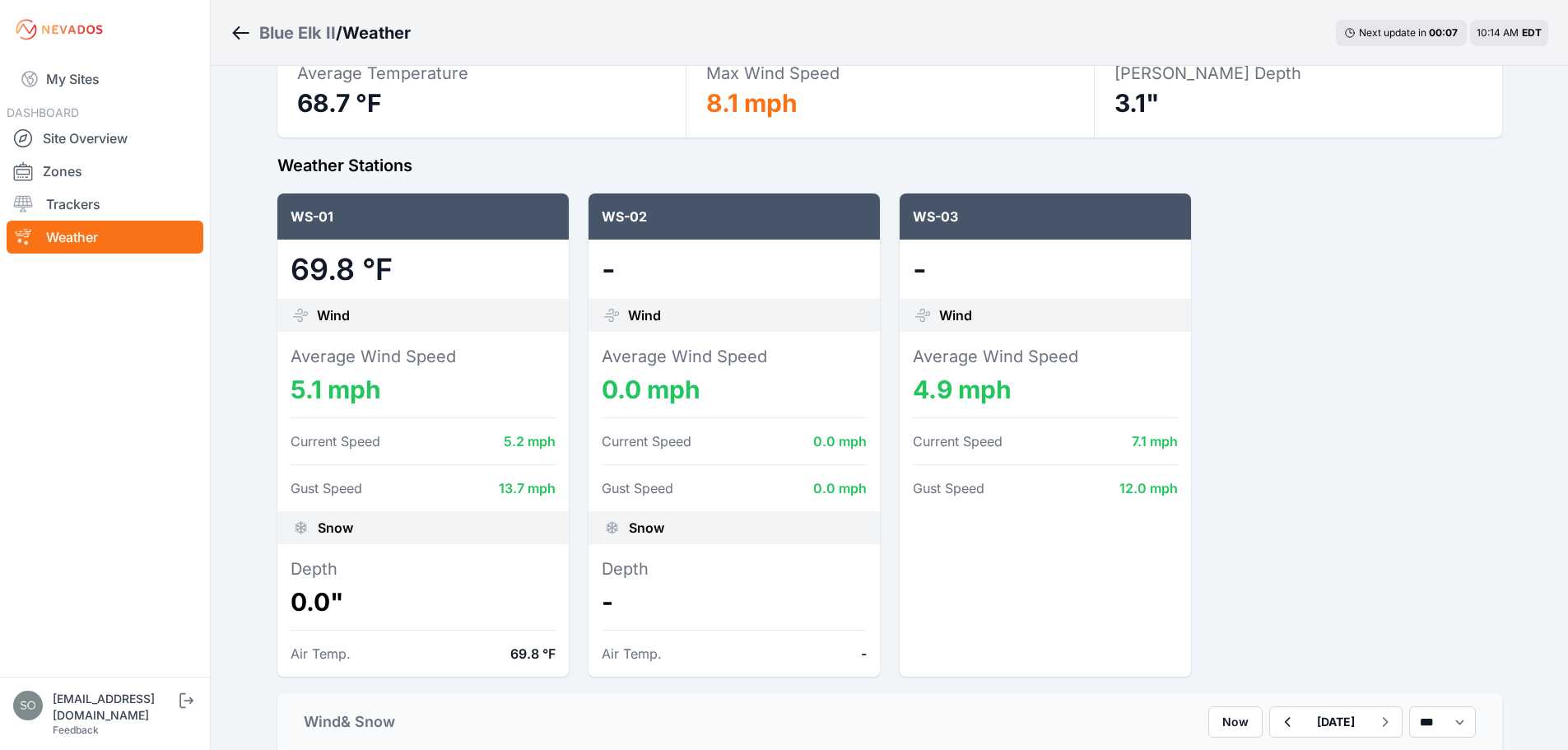
scroll to position [109, 0]
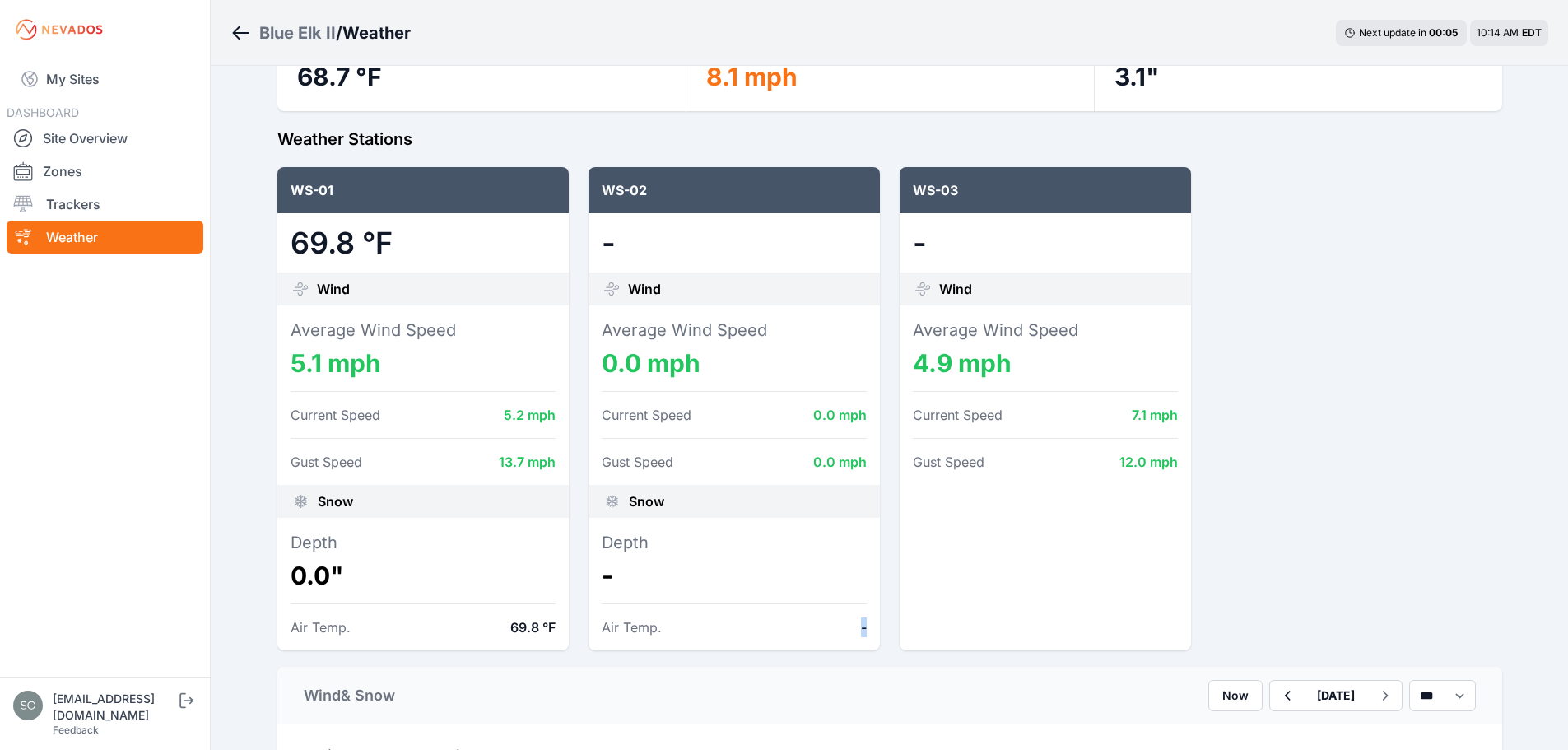
drag, startPoint x: 856, startPoint y: 629, endPoint x: 879, endPoint y: 627, distance: 23.1
click at [879, 627] on div "WS-01 69.8 °F Wind Average Wind Speed 5.1 mph Current Speed 5.2 mph Gust Speed …" at bounding box center [890, 408] width 1225 height 483
click at [880, 627] on div "WS-01 69.8 °F Wind Average Wind Speed 5.1 mph Current Speed 5.2 mph Gust Speed …" at bounding box center [890, 408] width 1225 height 483
click at [858, 627] on div "Air Temp. -" at bounding box center [734, 627] width 265 height 19
drag, startPoint x: 857, startPoint y: 628, endPoint x: 875, endPoint y: 628, distance: 18.0
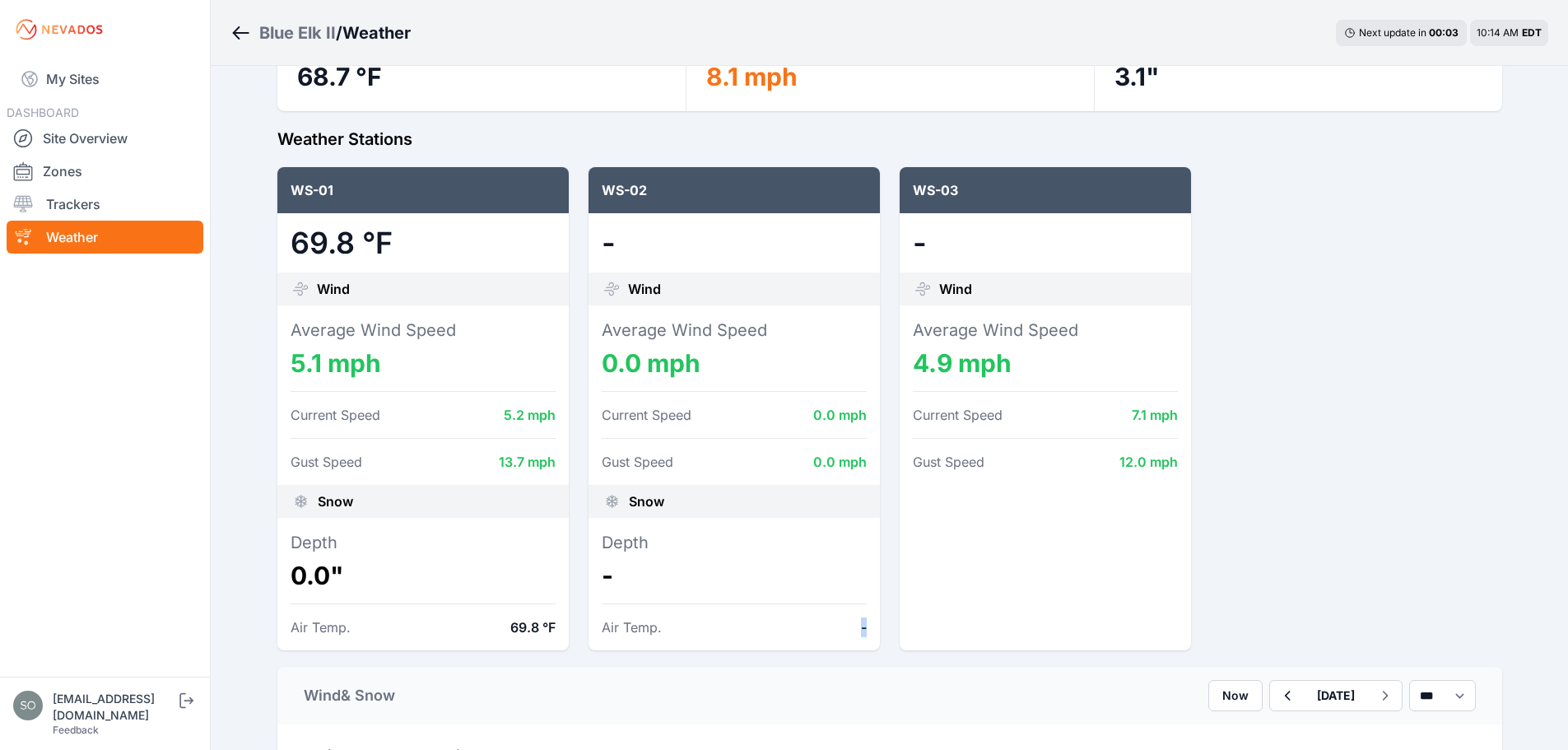
click at [875, 628] on div "Depth - Air Temp. -" at bounding box center [734, 584] width 291 height 133
drag, startPoint x: 858, startPoint y: 626, endPoint x: 877, endPoint y: 626, distance: 19.0
click at [875, 626] on div "Depth - Air Temp. -" at bounding box center [734, 584] width 291 height 133
click at [877, 626] on div "Depth - Air Temp. -" at bounding box center [734, 584] width 291 height 133
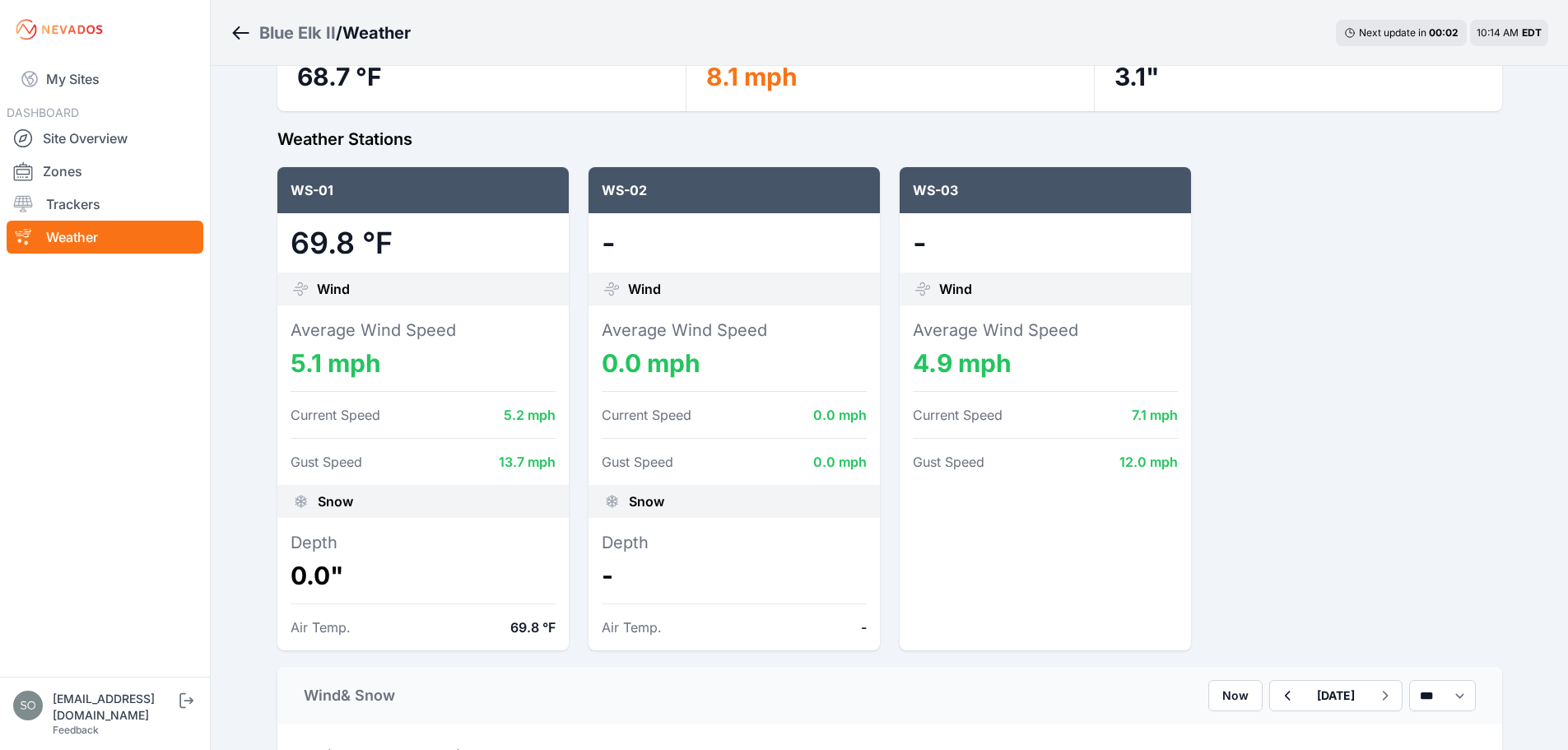
drag, startPoint x: 857, startPoint y: 626, endPoint x: 875, endPoint y: 626, distance: 18.0
click at [865, 626] on div "Air Temp. -" at bounding box center [734, 627] width 265 height 19
click at [875, 626] on div "Depth - Air Temp. -" at bounding box center [734, 584] width 291 height 133
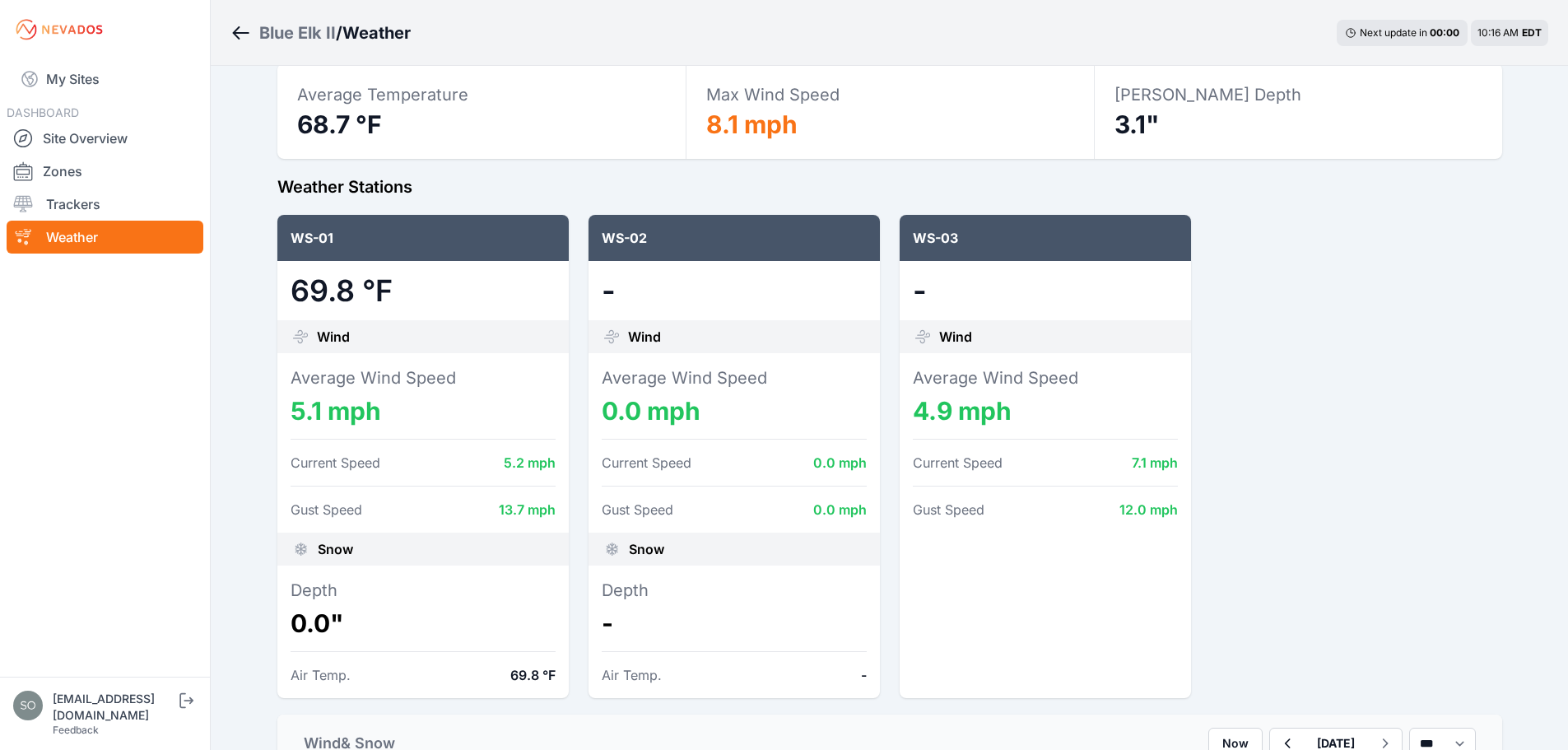
scroll to position [56, 0]
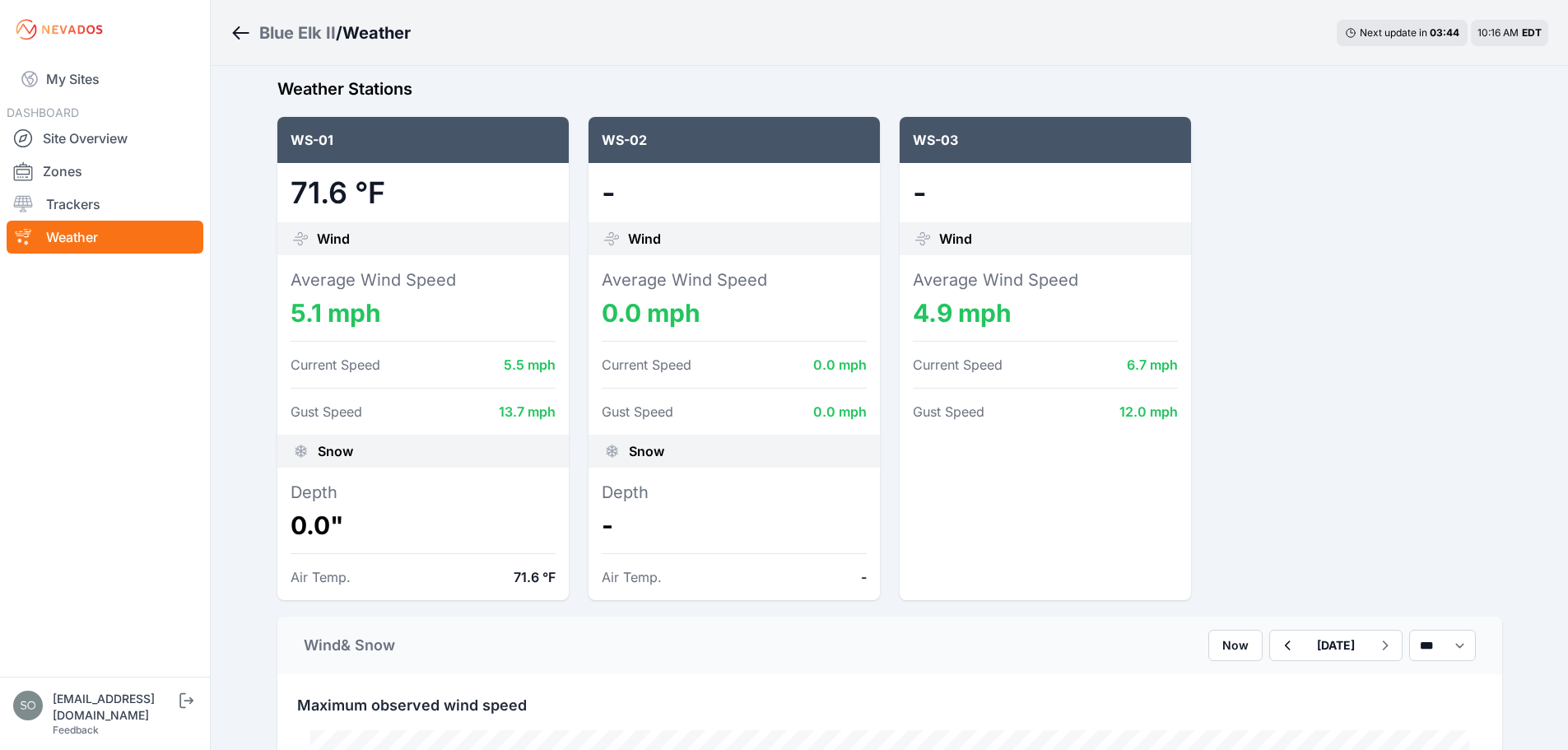
scroll to position [165, 0]
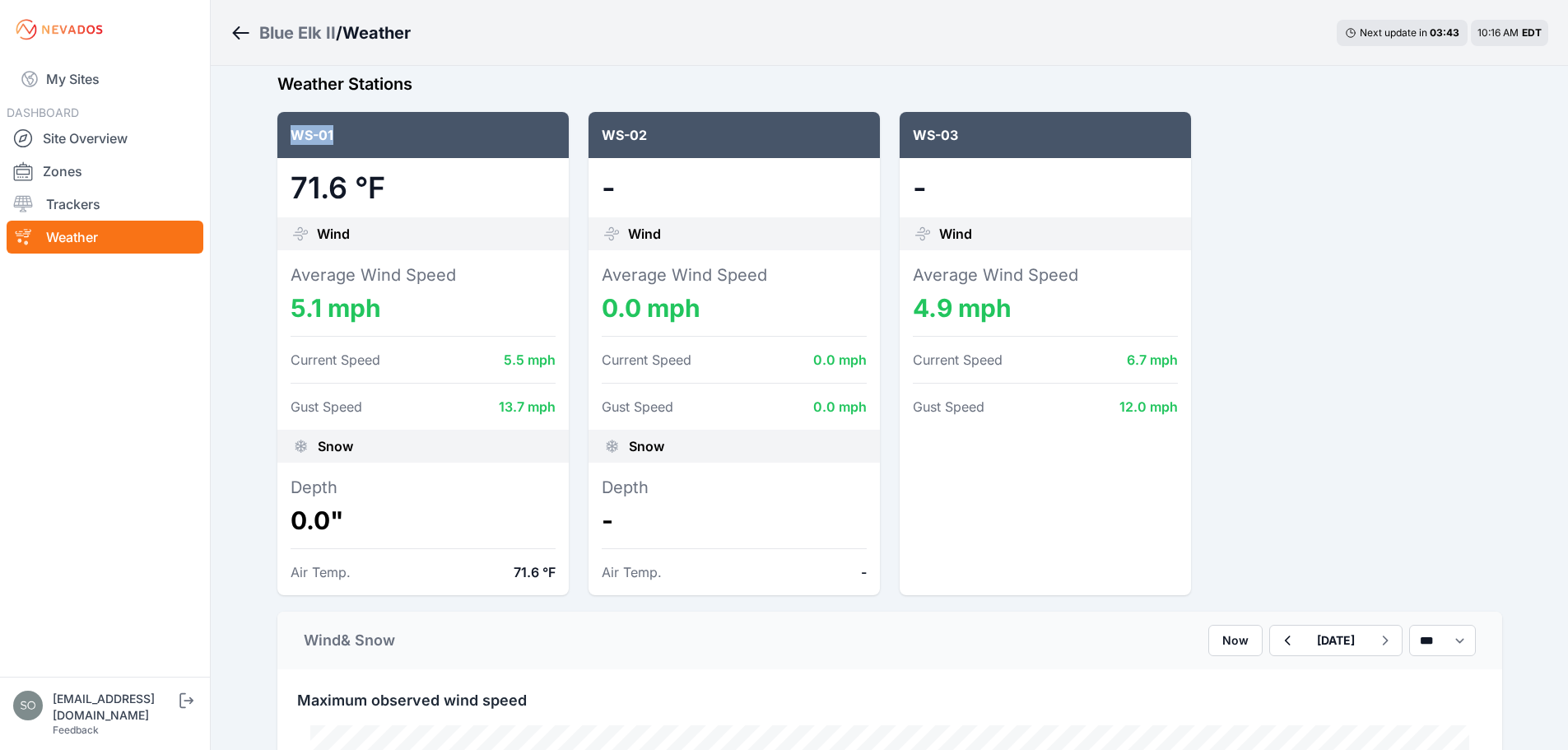
drag, startPoint x: 295, startPoint y: 133, endPoint x: 363, endPoint y: 148, distance: 69.6
click at [363, 148] on div "WS-01" at bounding box center [423, 135] width 291 height 46
click at [370, 220] on div "Wind" at bounding box center [423, 234] width 291 height 33
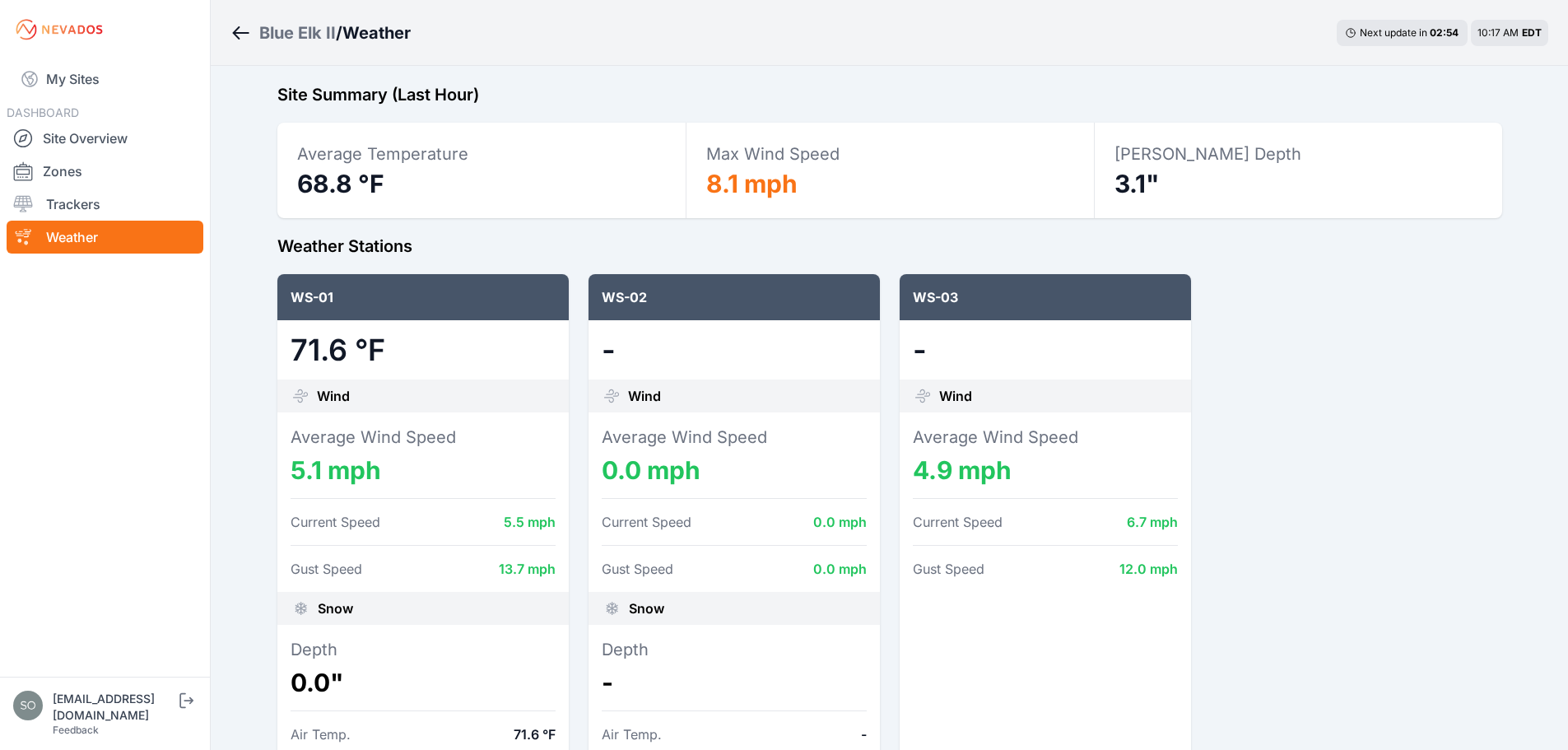
scroll to position [0, 0]
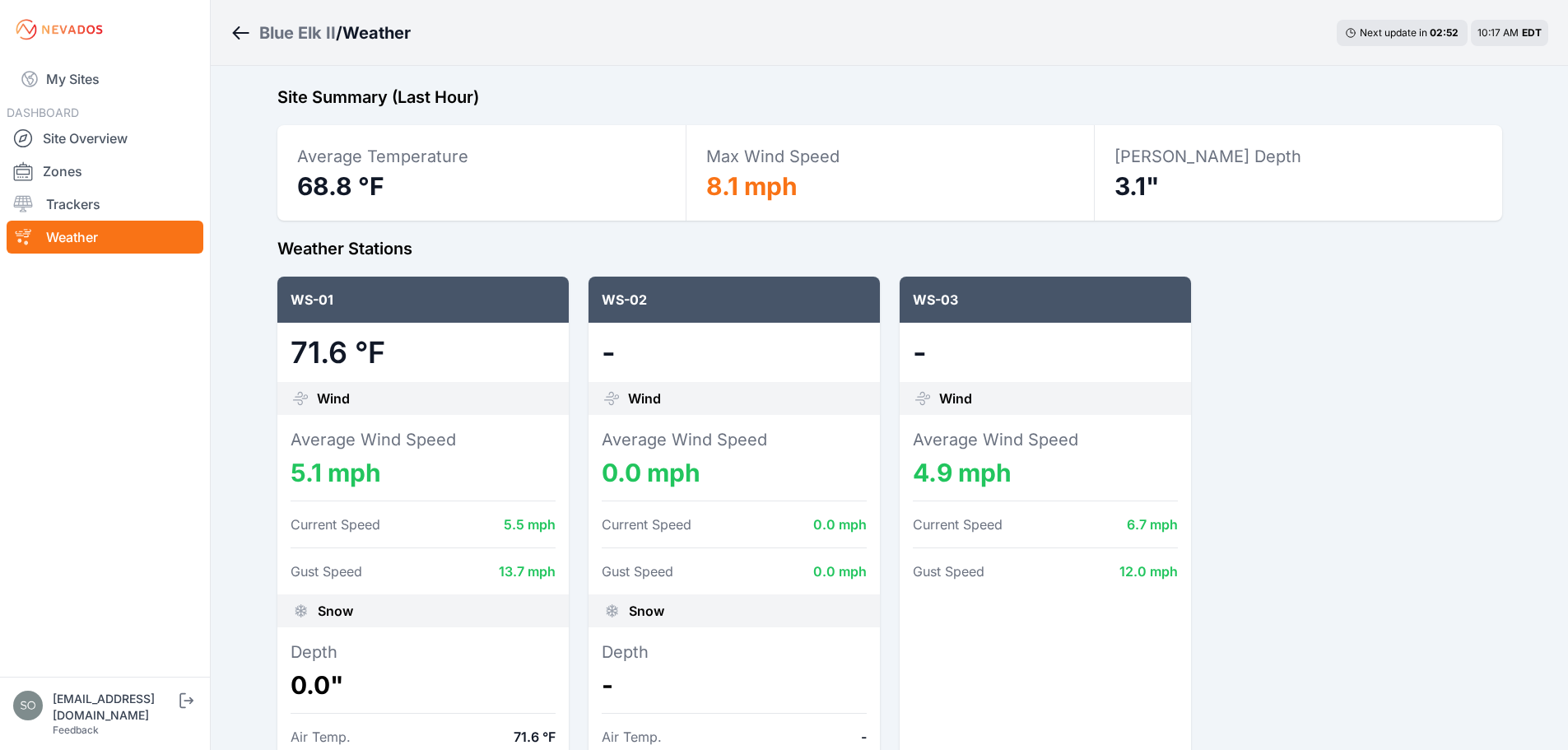
click at [942, 470] on dd "4.9 mph" at bounding box center [1045, 473] width 265 height 30
drag, startPoint x: 1011, startPoint y: 475, endPoint x: 917, endPoint y: 473, distance: 94.0
click at [917, 473] on dd "4.9 mph" at bounding box center [1045, 473] width 265 height 30
drag, startPoint x: 915, startPoint y: 474, endPoint x: 1014, endPoint y: 475, distance: 99.0
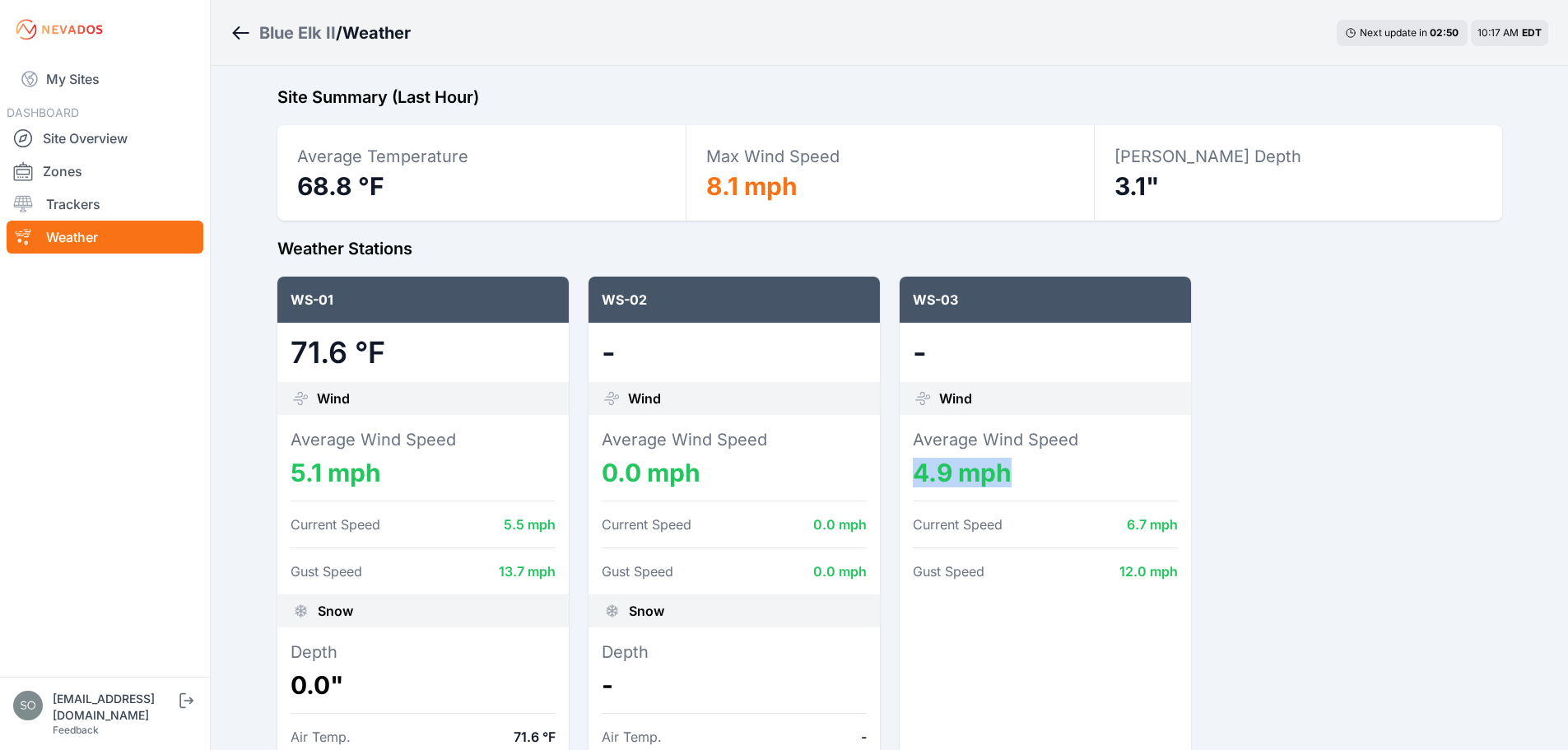
click at [1013, 475] on dd "4.9 mph" at bounding box center [1045, 473] width 265 height 30
click at [1014, 475] on dd "4.9 mph" at bounding box center [1045, 473] width 265 height 30
click at [1350, 357] on div "WS-01 71.6 °F Wind Average Wind Speed 5.1 mph Current Speed 5.5 mph Gust Speed …" at bounding box center [890, 517] width 1225 height 483
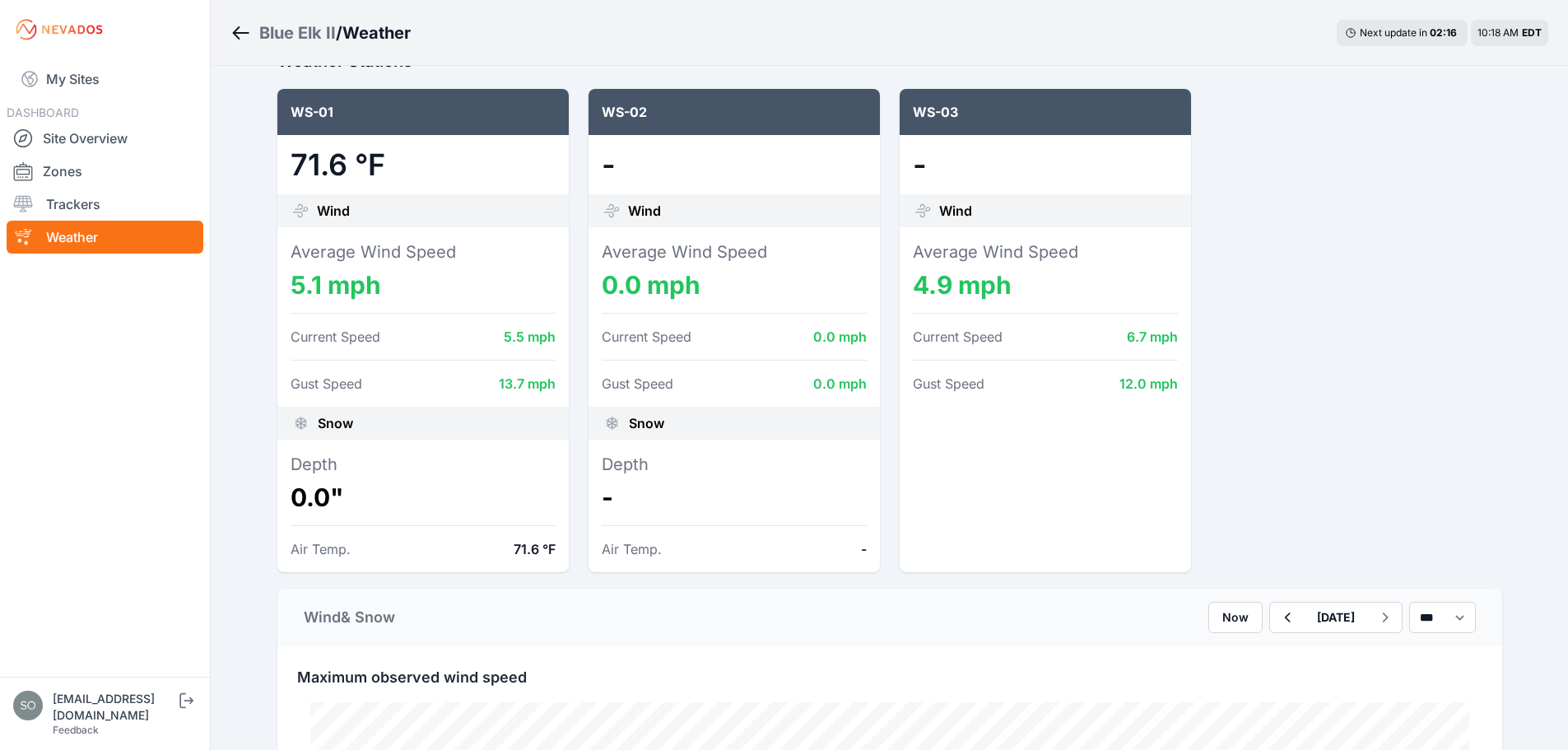
scroll to position [192, 0]
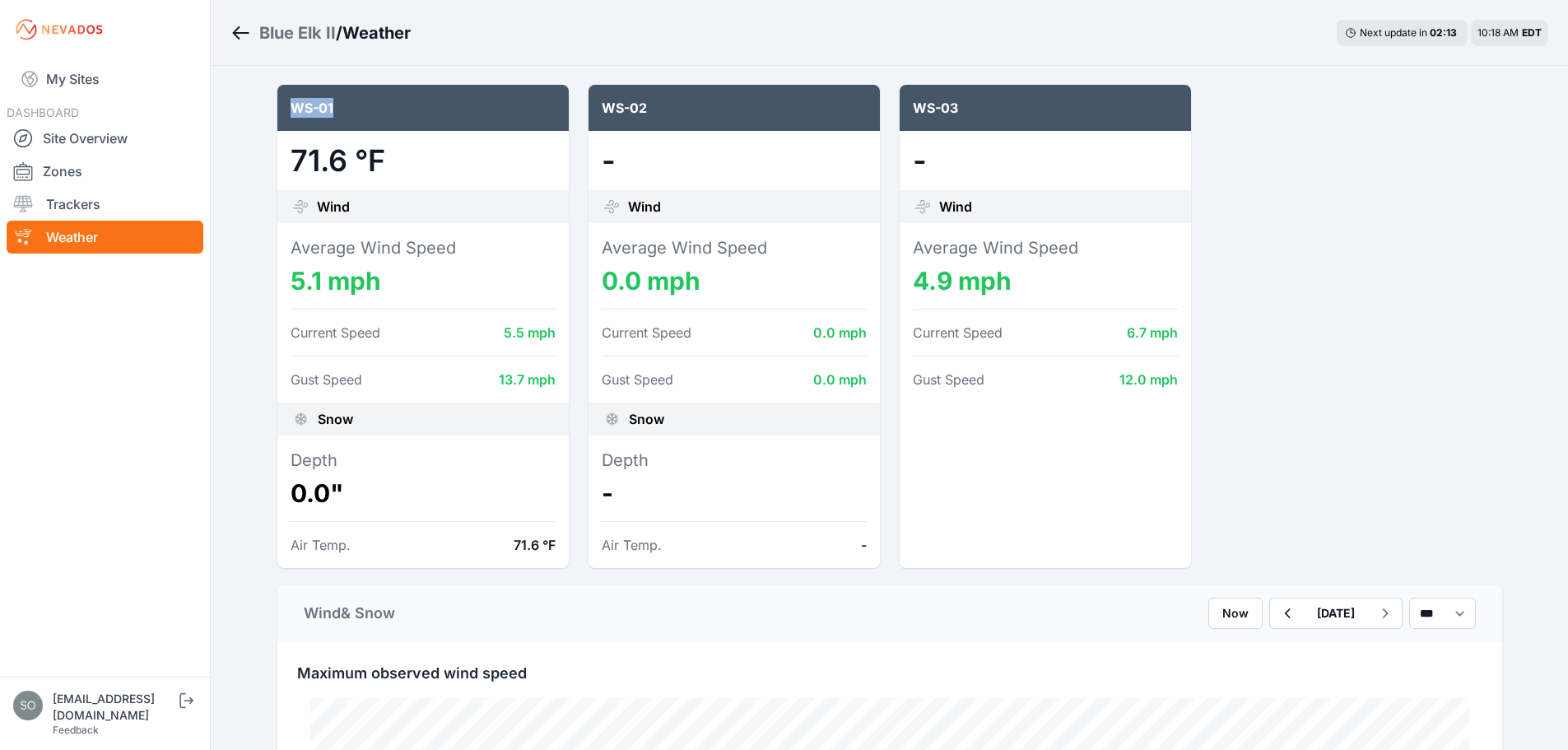
drag, startPoint x: 292, startPoint y: 101, endPoint x: 348, endPoint y: 108, distance: 56.4
click at [348, 108] on div "WS-01" at bounding box center [423, 108] width 291 height 46
click at [416, 136] on div "71.6 °F" at bounding box center [423, 160] width 291 height 59
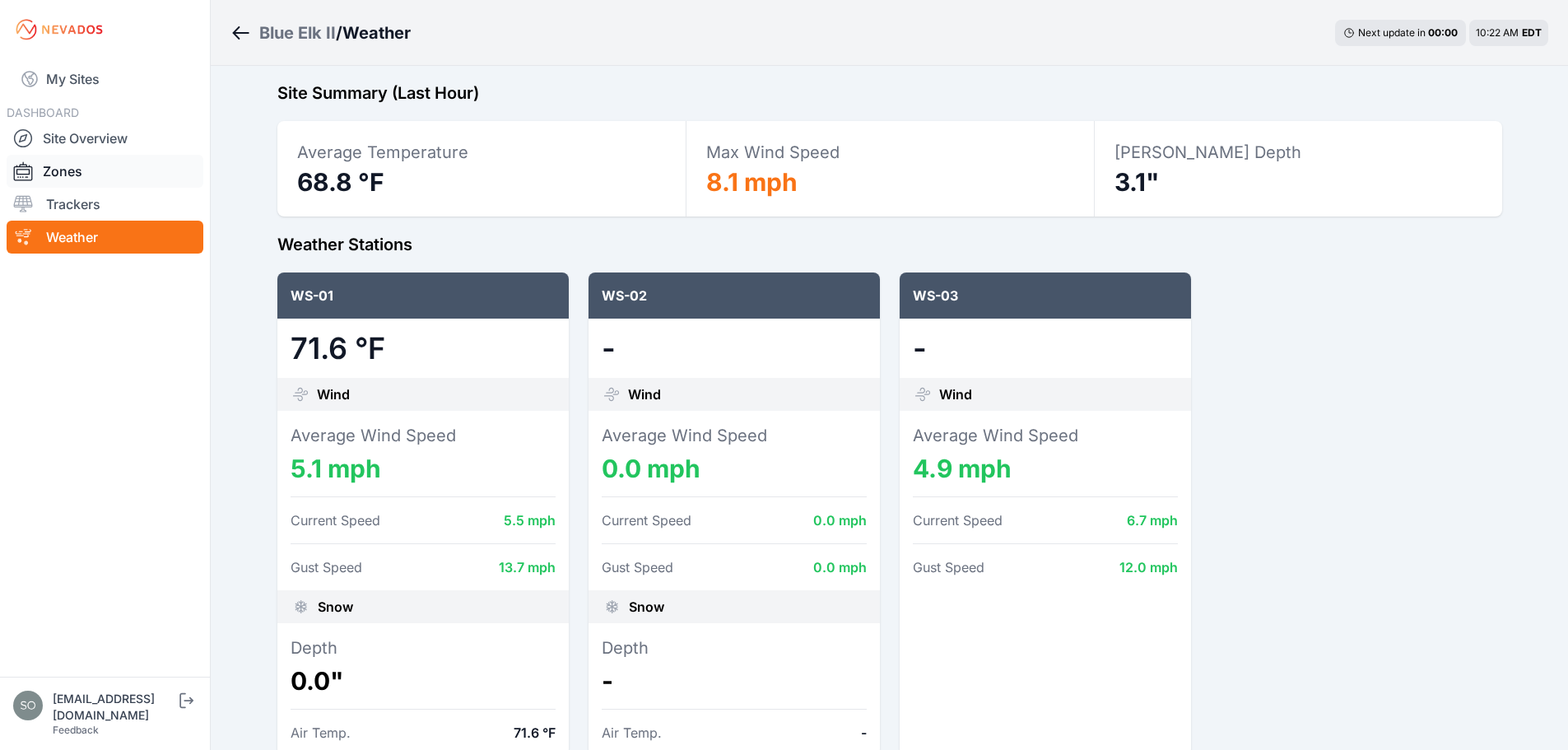
scroll to position [0, 0]
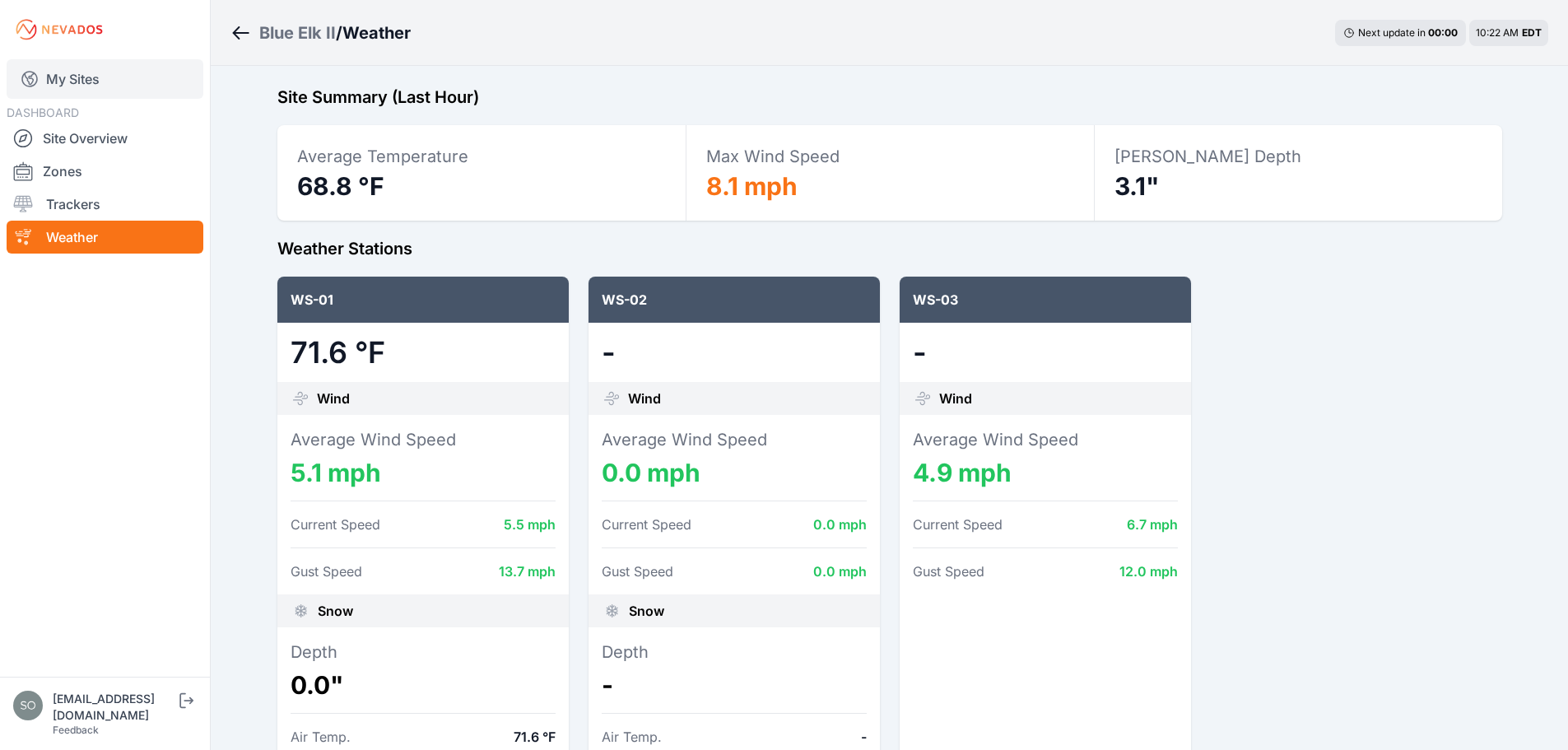
click at [100, 85] on link "My Sites" at bounding box center [105, 79] width 196 height 40
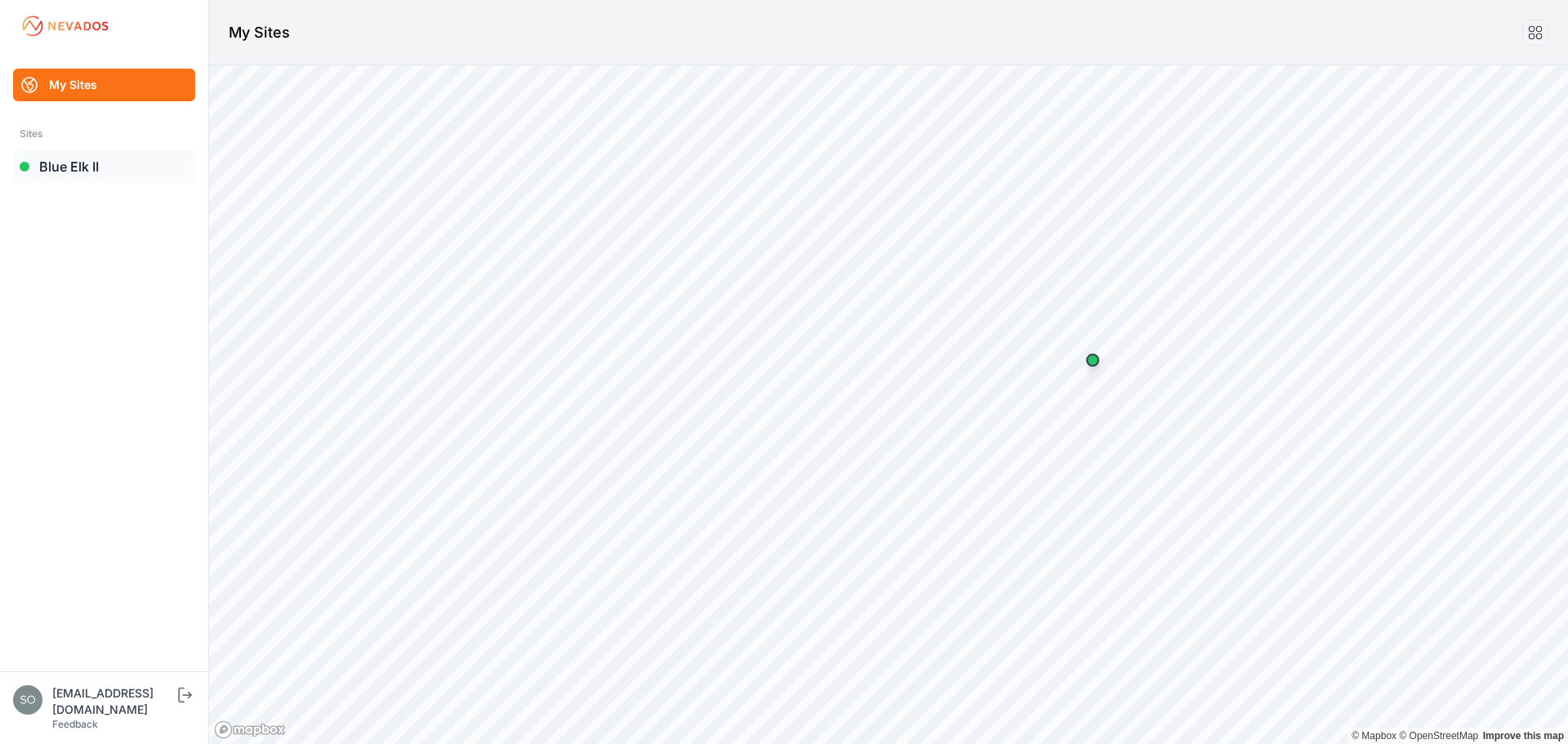
click at [120, 165] on link "Blue Elk II" at bounding box center [104, 166] width 182 height 33
